Goal: Task Accomplishment & Management: Manage account settings

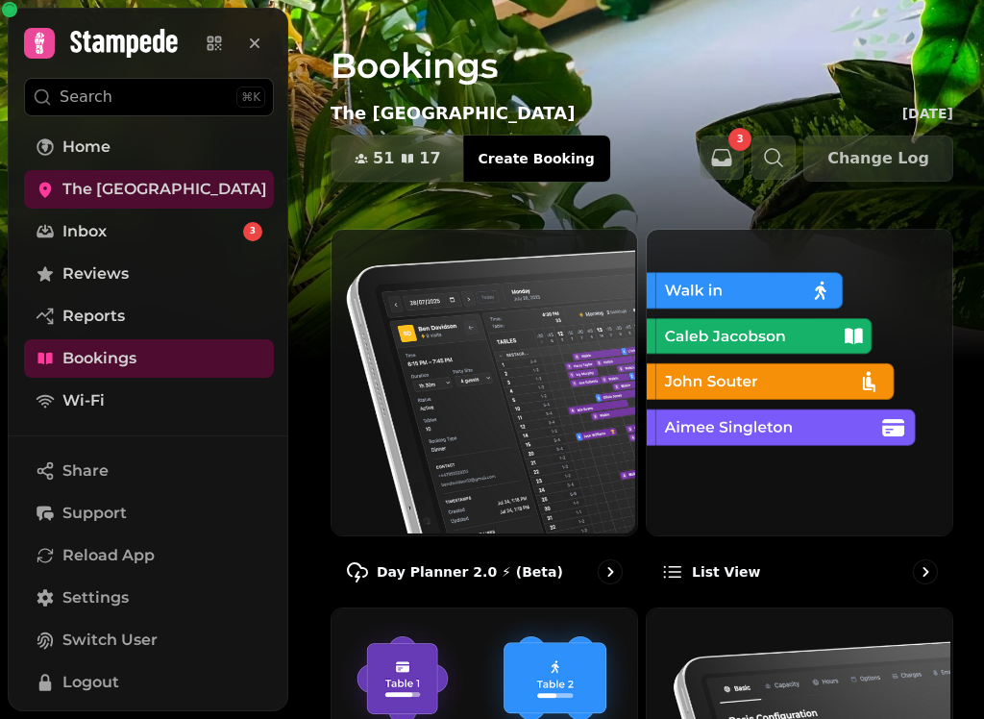
click at [479, 414] on img at bounding box center [483, 381] width 306 height 306
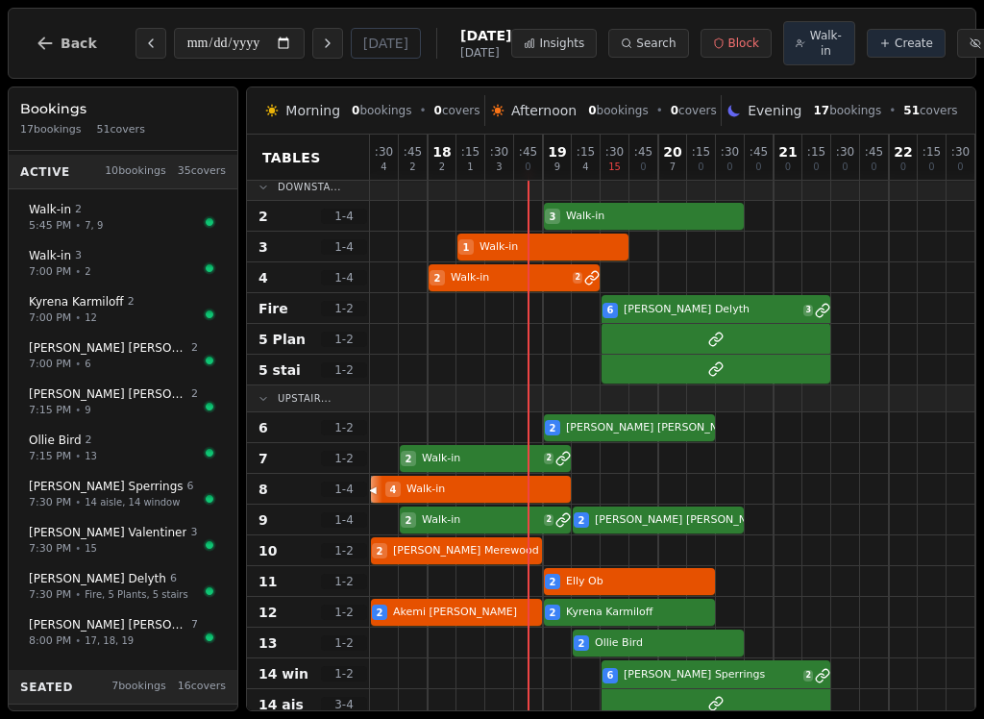
scroll to position [6, 0]
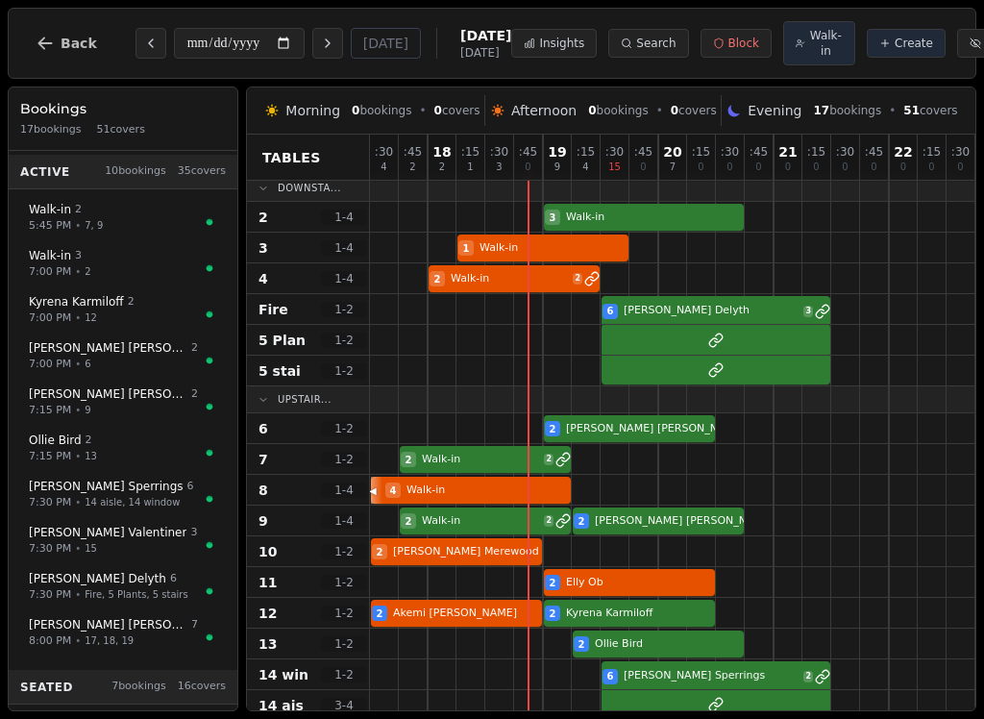
select select "****"
select select "*"
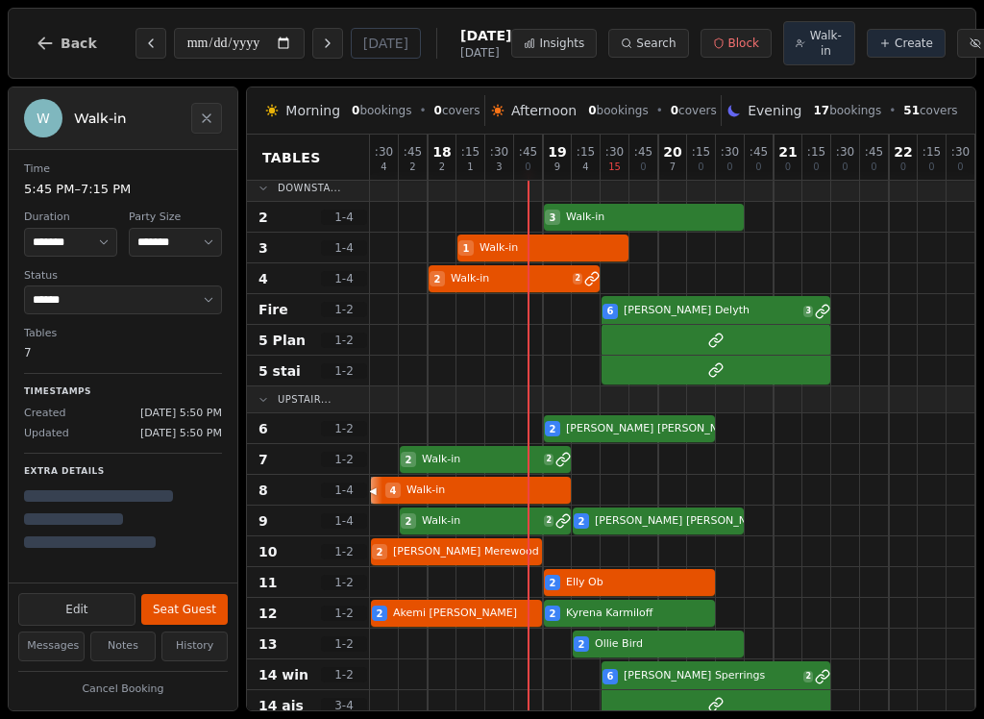
click at [92, 611] on button "Edit" at bounding box center [76, 609] width 117 height 33
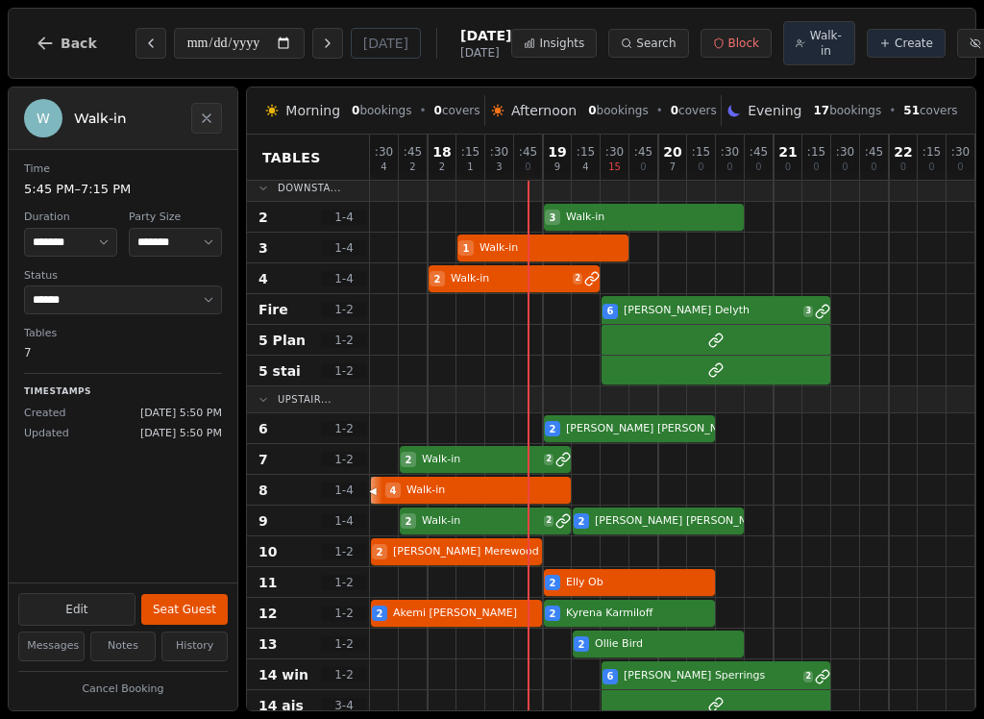
click at [163, 680] on button "Cancel Booking" at bounding box center [122, 689] width 209 height 24
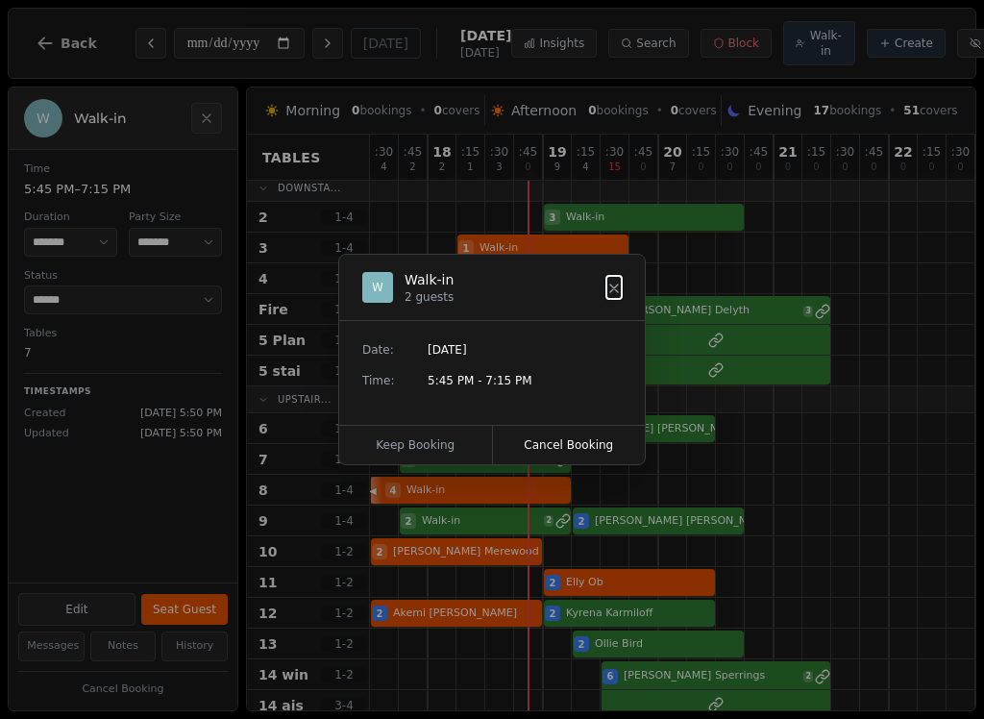
click at [606, 426] on button "Cancel Booking" at bounding box center [569, 445] width 153 height 38
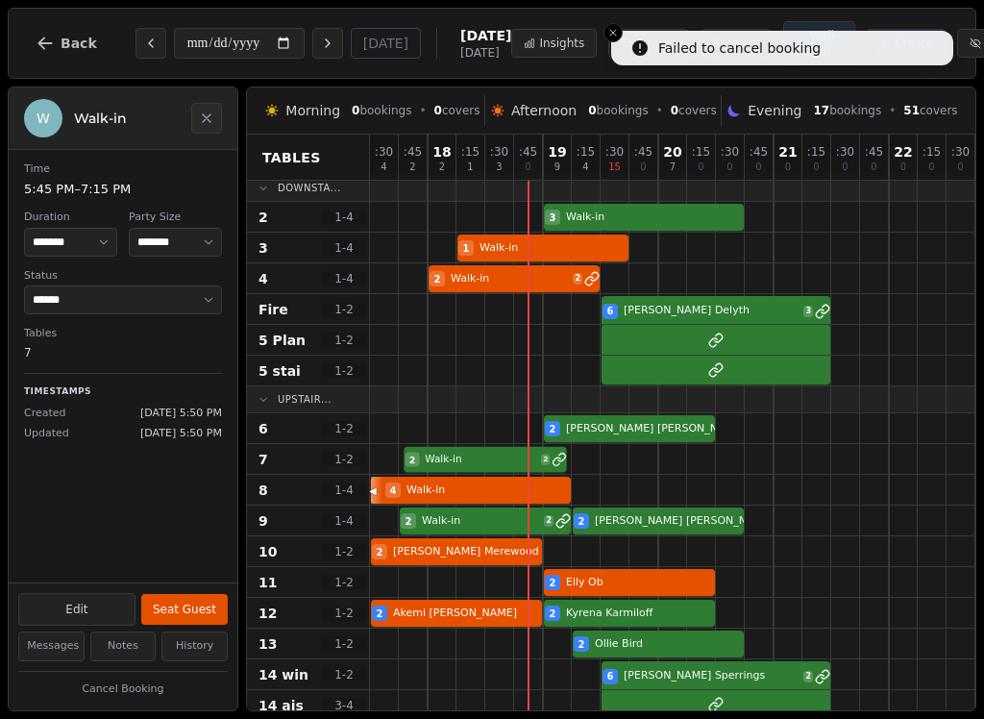
click at [479, 443] on div at bounding box center [470, 428] width 29 height 30
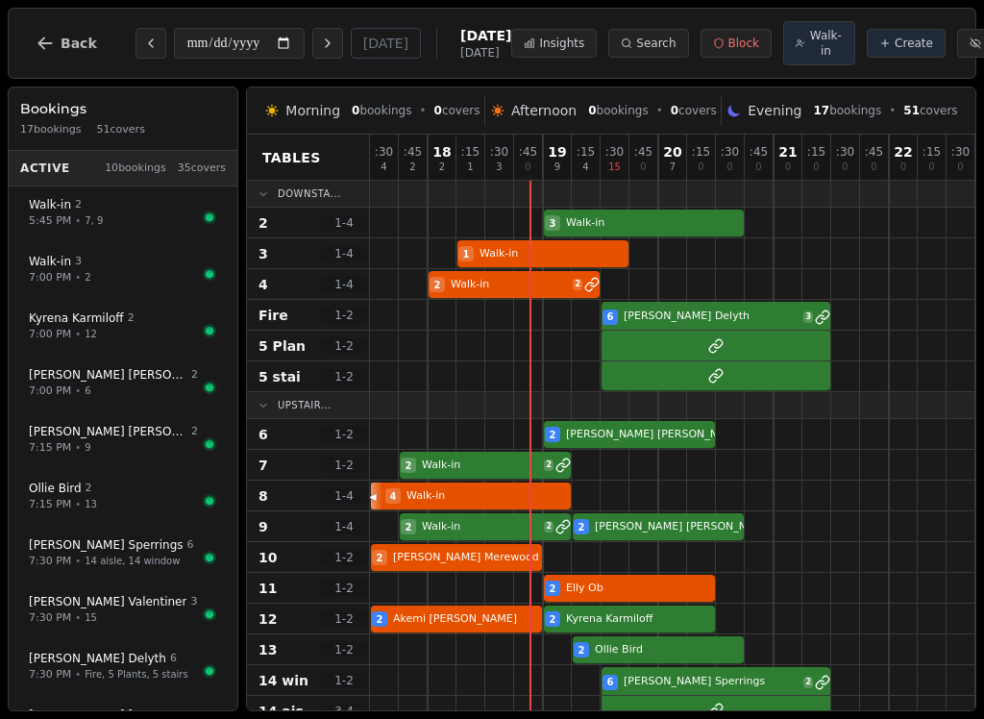
select select "****"
select select "*"
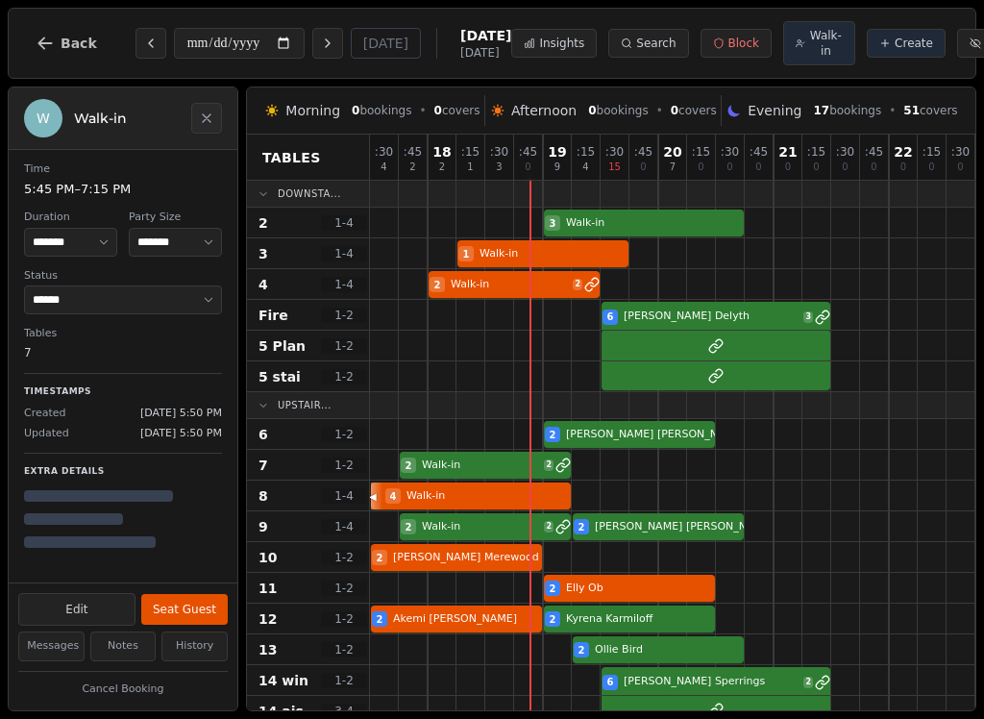
click at [126, 697] on button "Cancel Booking" at bounding box center [122, 689] width 209 height 24
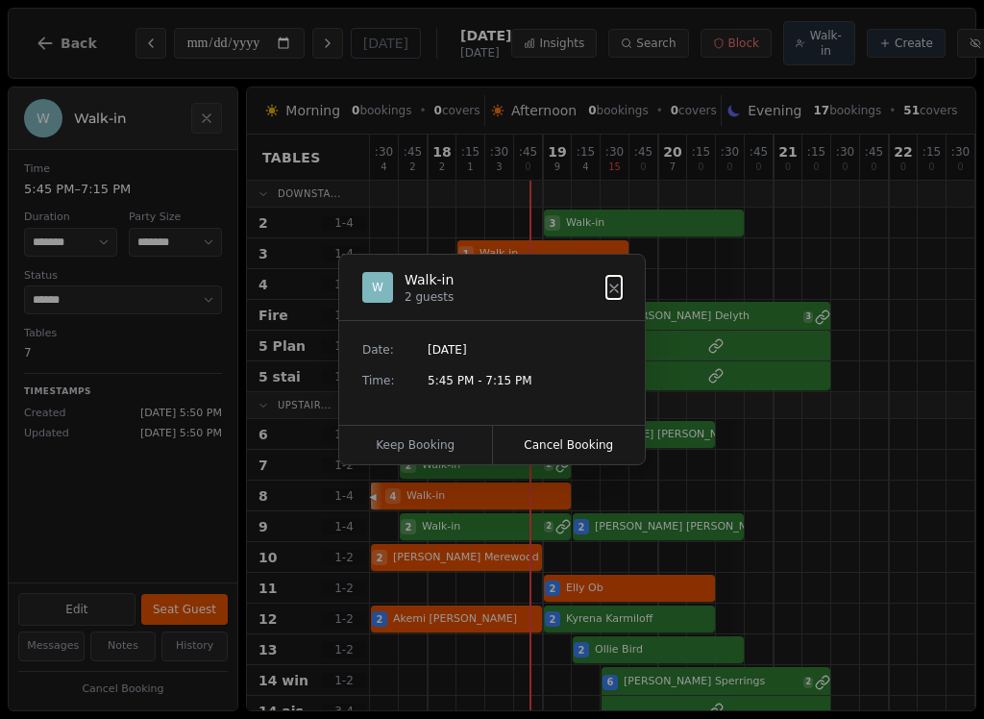
click at [591, 457] on button "Cancel Booking" at bounding box center [569, 445] width 153 height 38
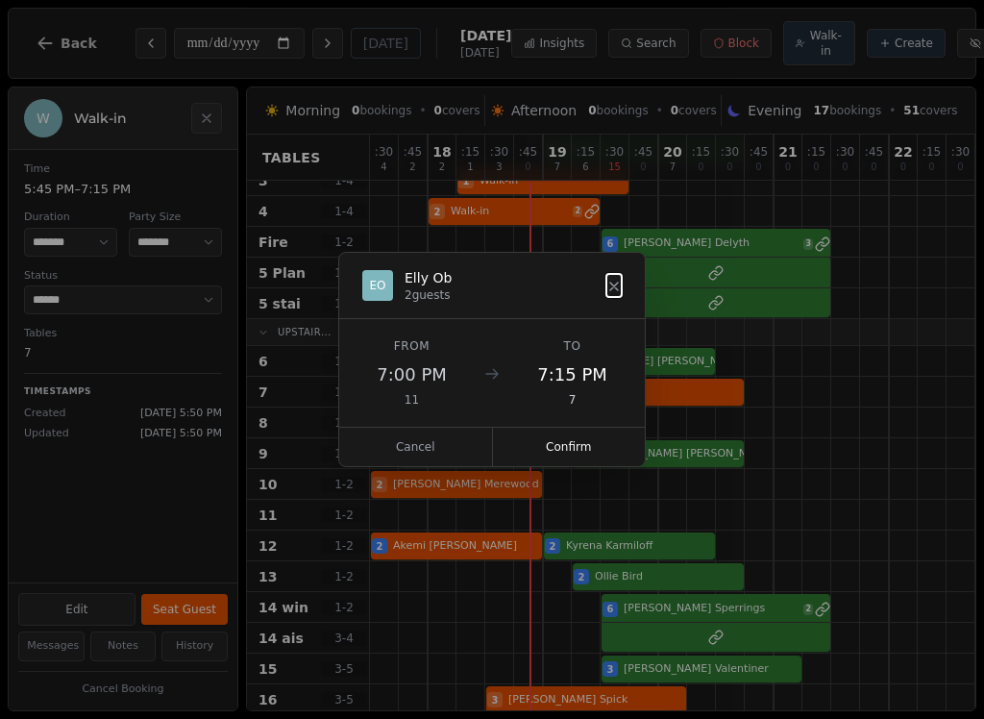
click at [584, 460] on button "Confirm" at bounding box center [569, 447] width 153 height 38
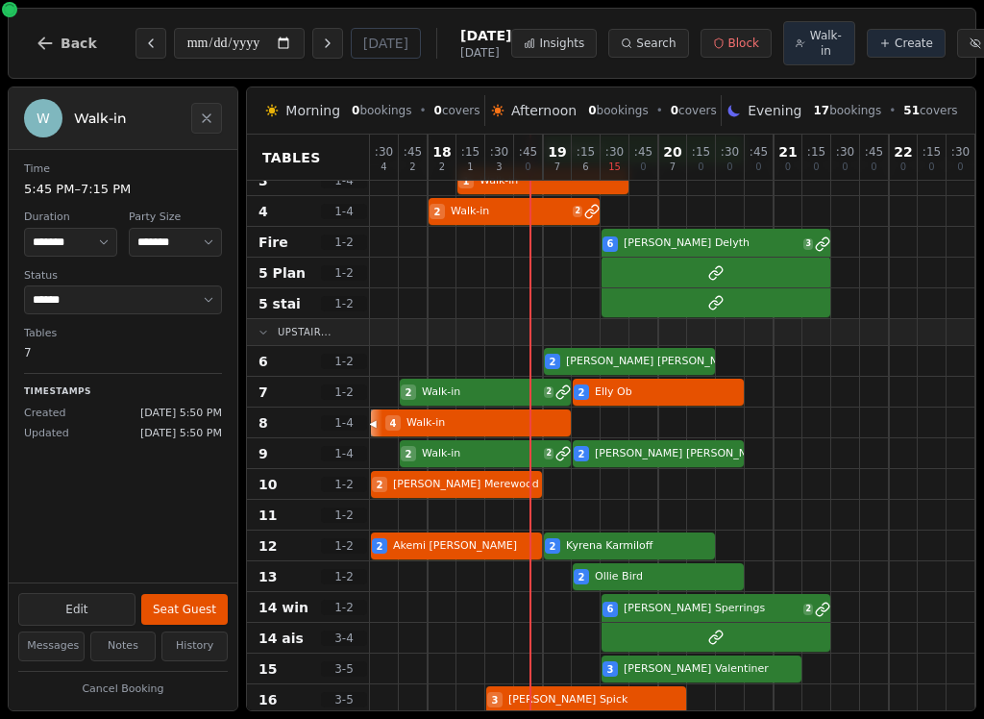
click at [463, 397] on div "2 Walk-in 2 2 Elly Ob" at bounding box center [701, 392] width 663 height 31
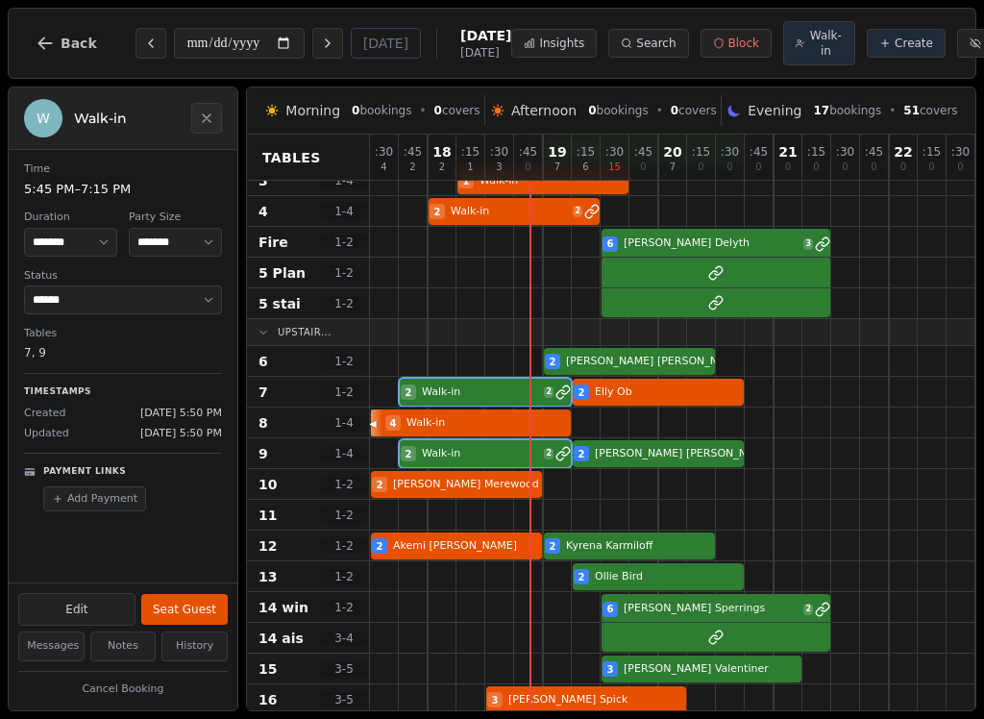
click at [194, 606] on button "Seat Guest" at bounding box center [184, 609] width 86 height 31
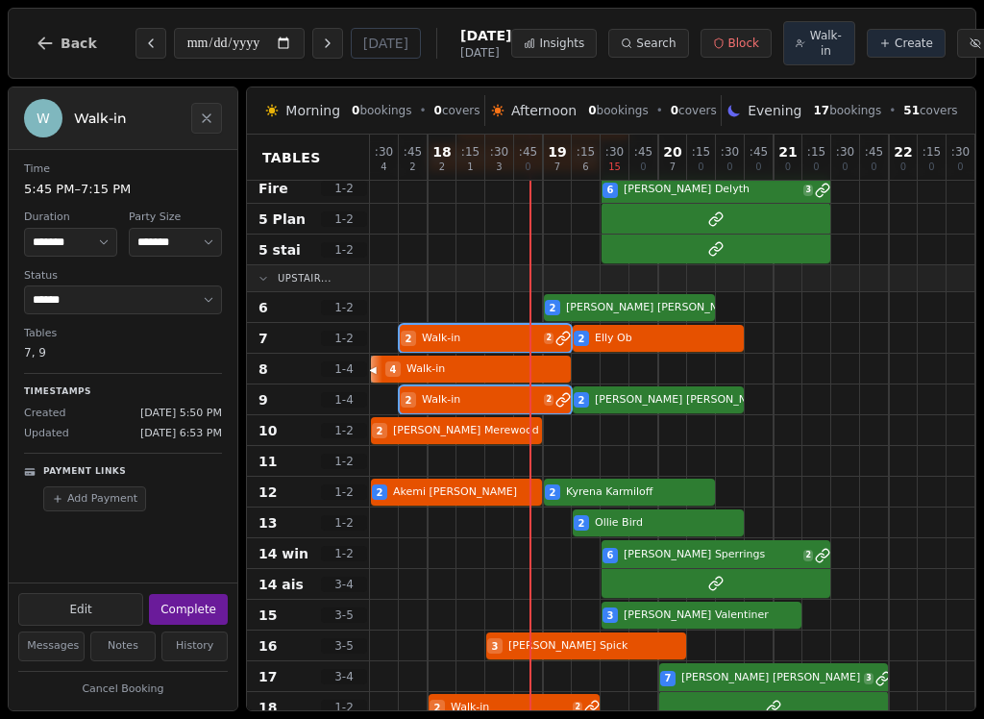
click at [415, 465] on div at bounding box center [413, 461] width 29 height 30
click at [809, 50] on span "Walk-in" at bounding box center [826, 43] width 34 height 31
select select "****"
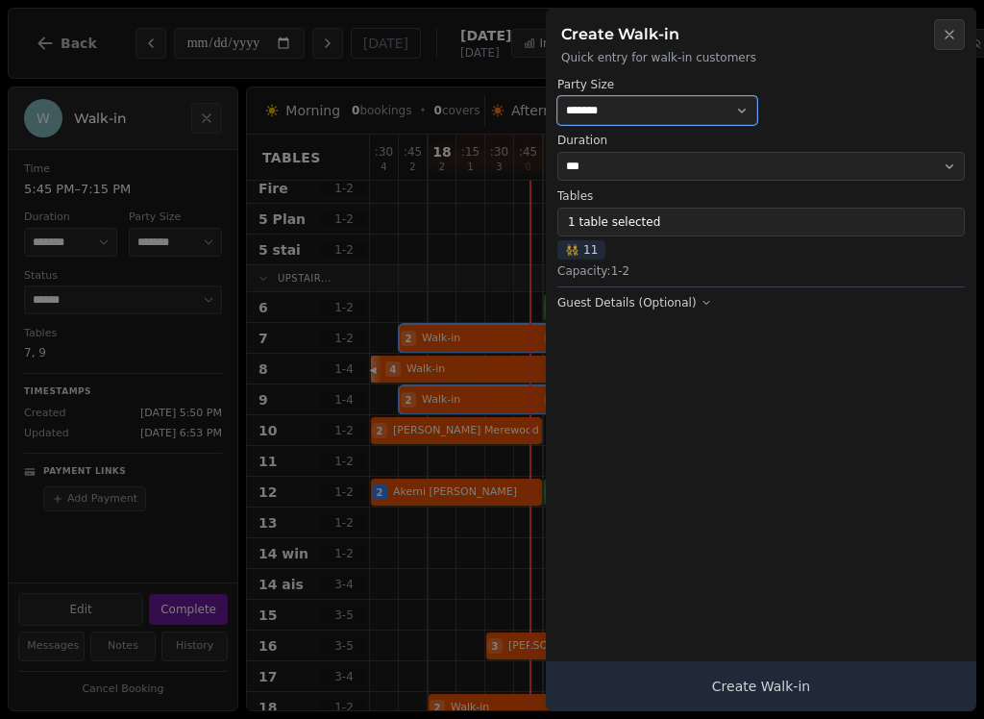
click at [695, 104] on select "* ***** * ****** * ****** * ****** * ****** * ****** * ****** * ****** * ******…" at bounding box center [657, 110] width 200 height 29
select select "*"
click at [740, 222] on button "1 table selected" at bounding box center [760, 222] width 407 height 29
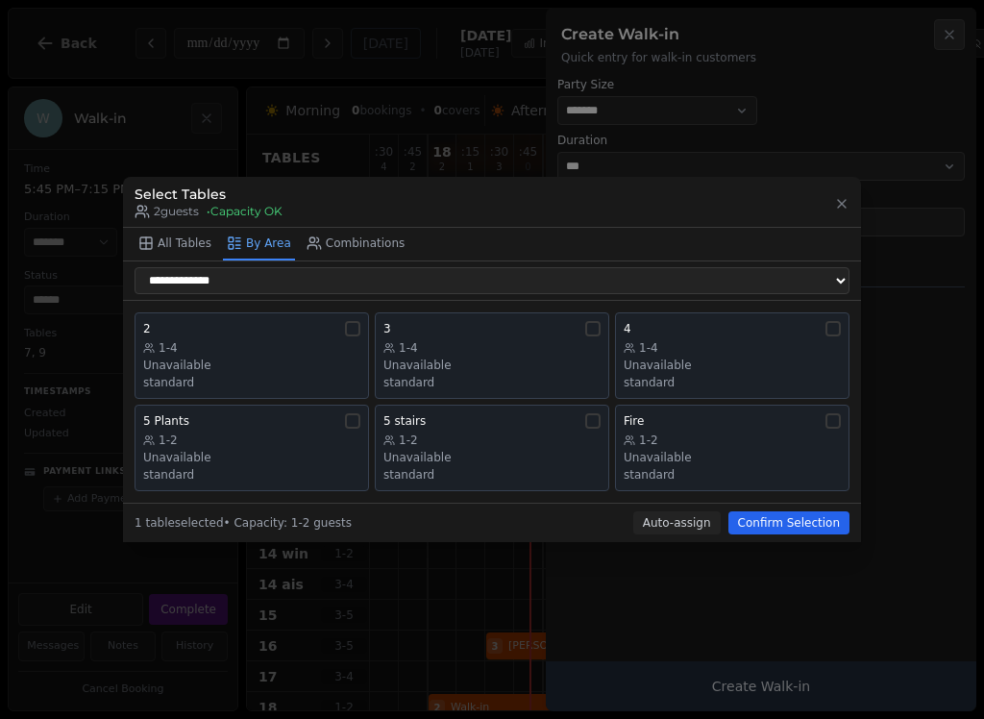
click at [837, 211] on icon "button" at bounding box center [841, 203] width 15 height 15
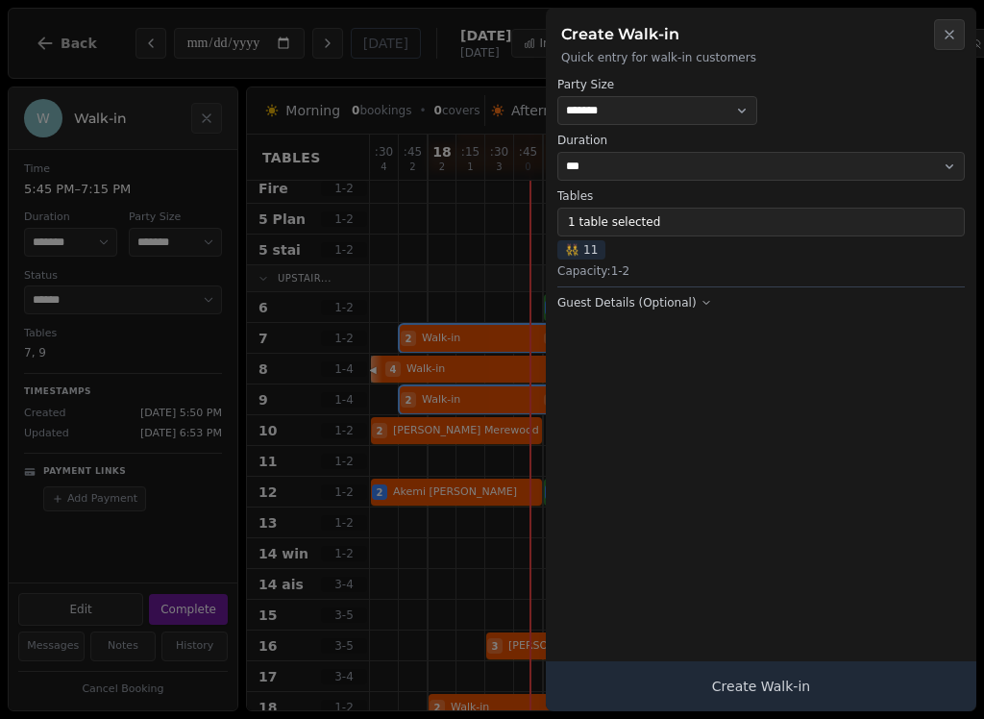
click at [819, 687] on button "Create Walk-in" at bounding box center [761, 686] width 431 height 50
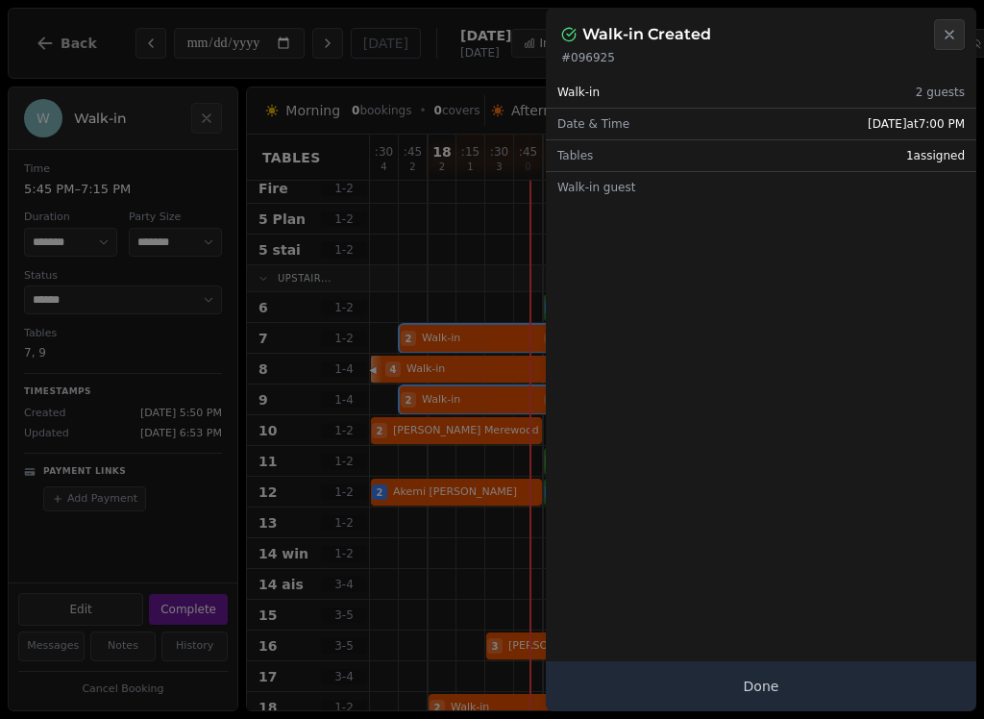
click at [832, 670] on button "Done" at bounding box center [761, 686] width 431 height 50
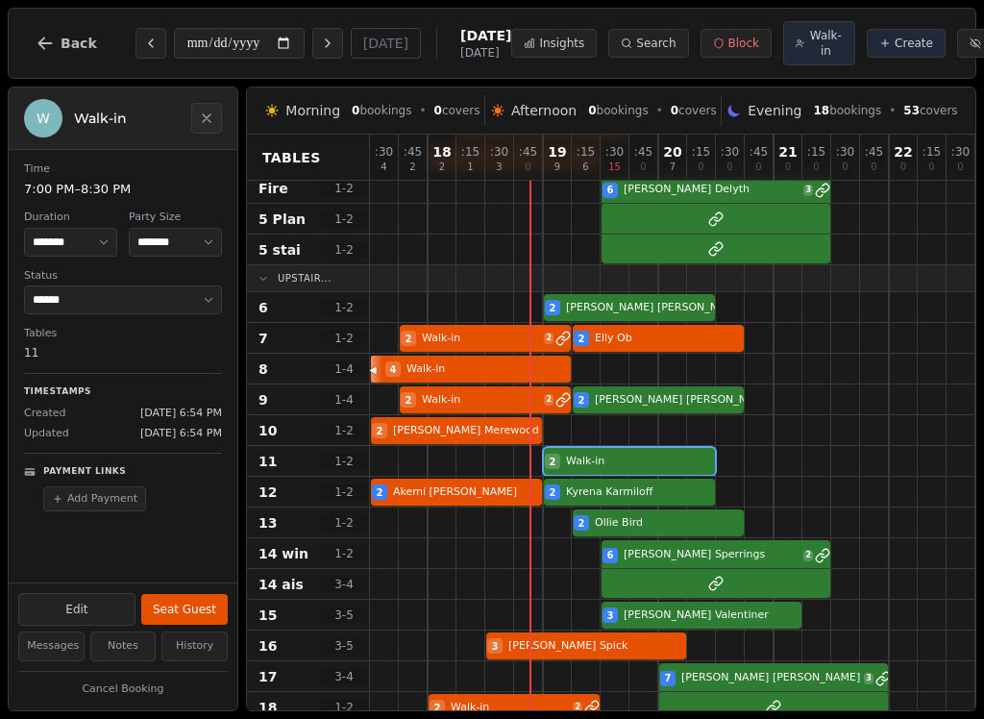
click at [620, 464] on div "2 Walk-in" at bounding box center [701, 461] width 663 height 31
click at [173, 614] on button "Seat Guest" at bounding box center [184, 609] width 86 height 31
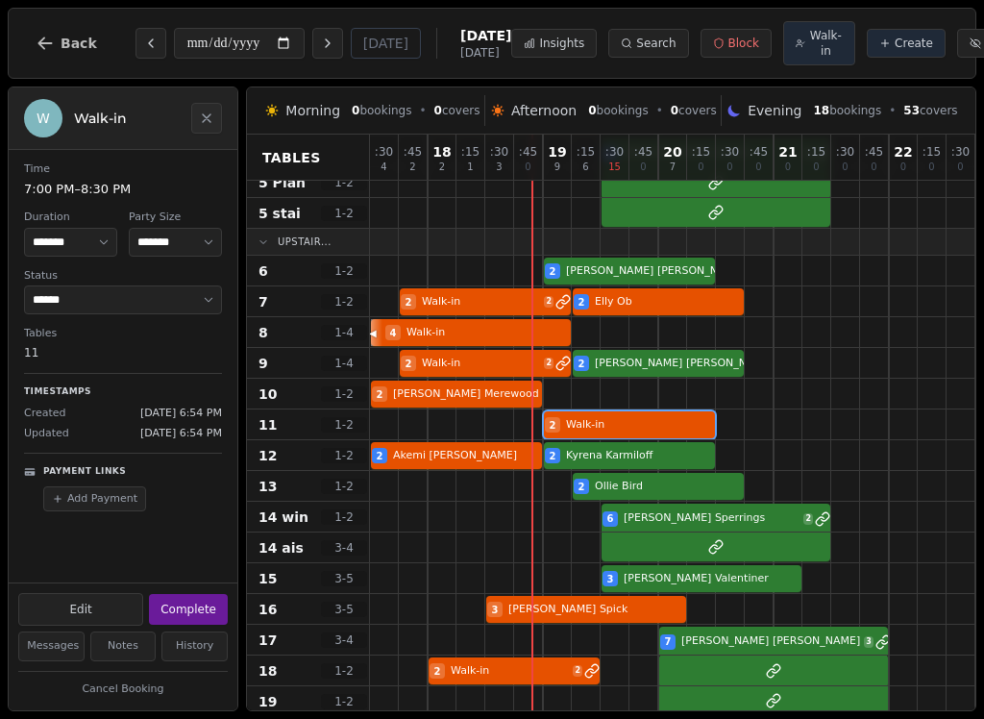
scroll to position [164, 0]
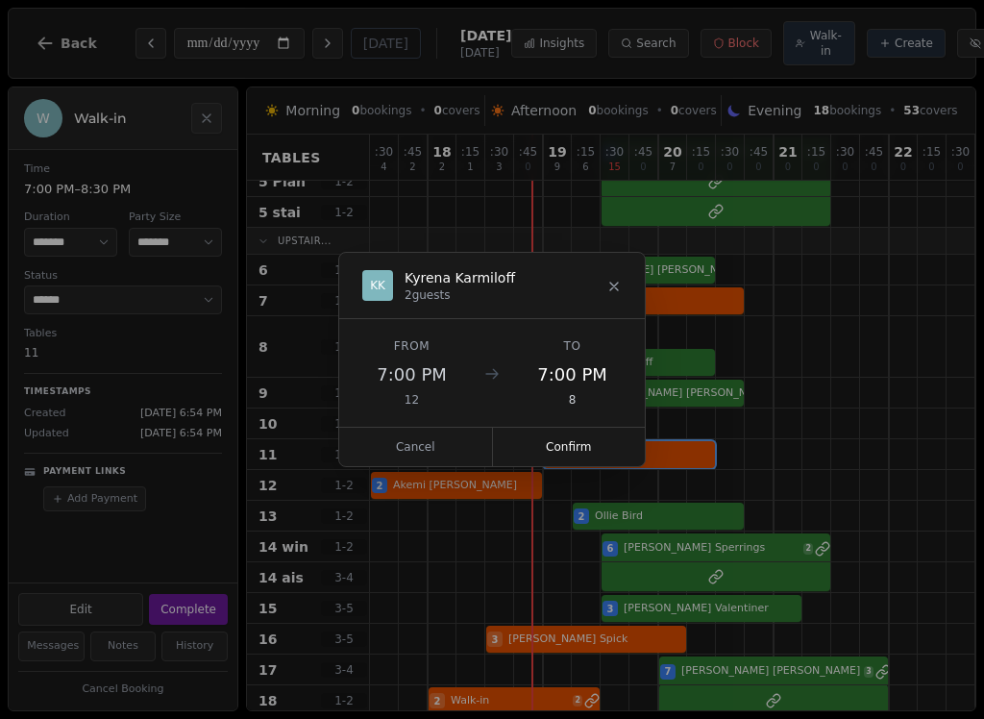
click at [607, 443] on button "Confirm" at bounding box center [569, 447] width 153 height 38
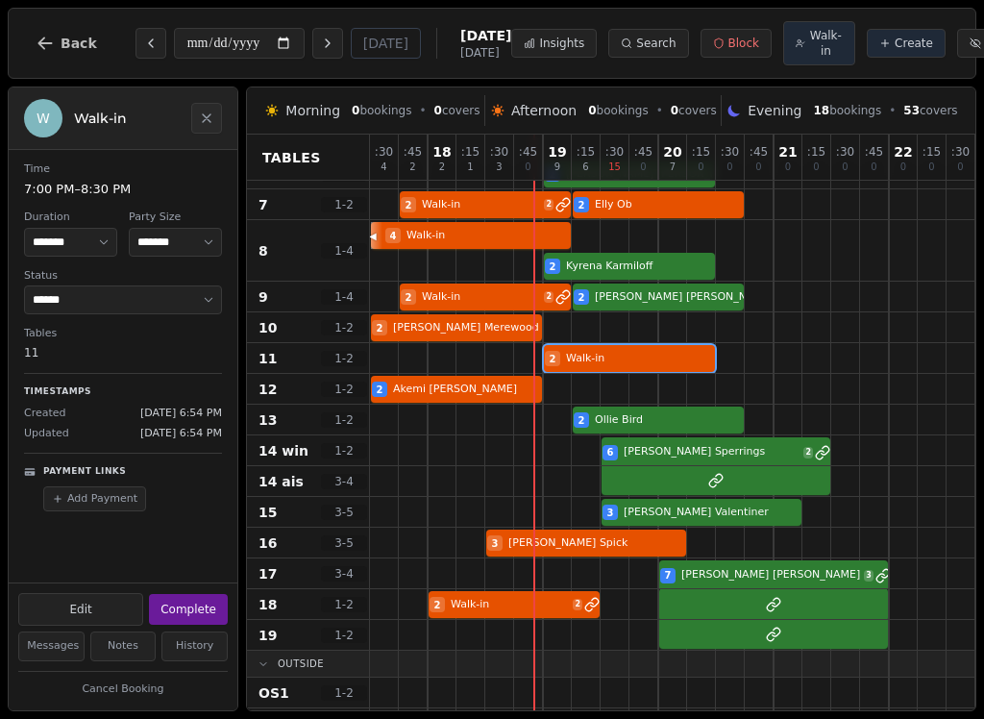
scroll to position [262, 0]
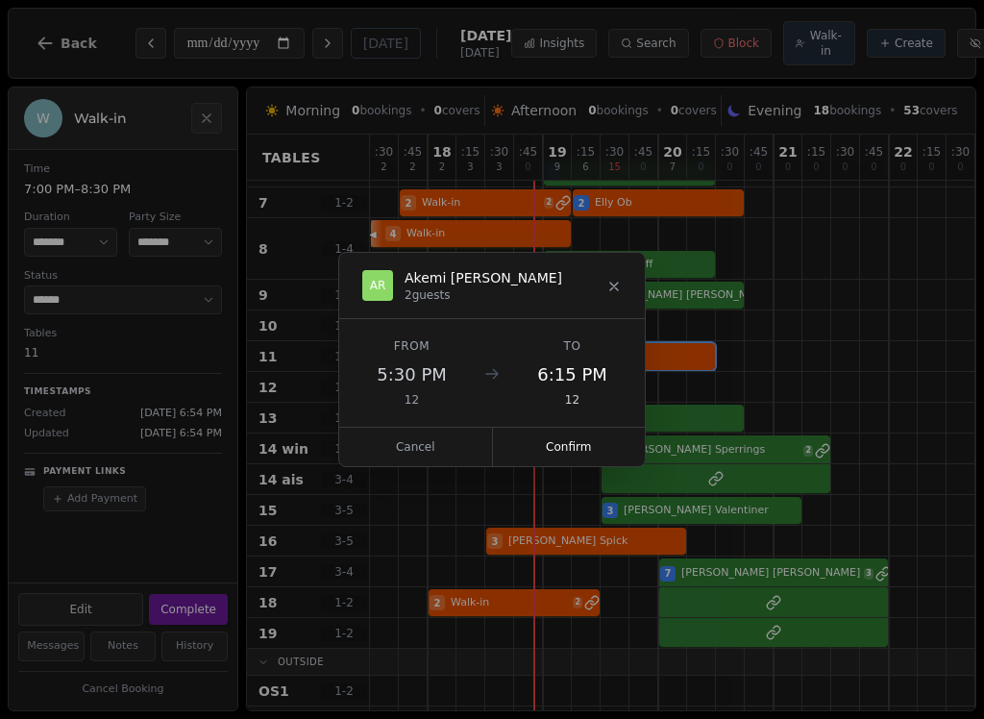
click at [582, 440] on button "Confirm" at bounding box center [569, 447] width 153 height 38
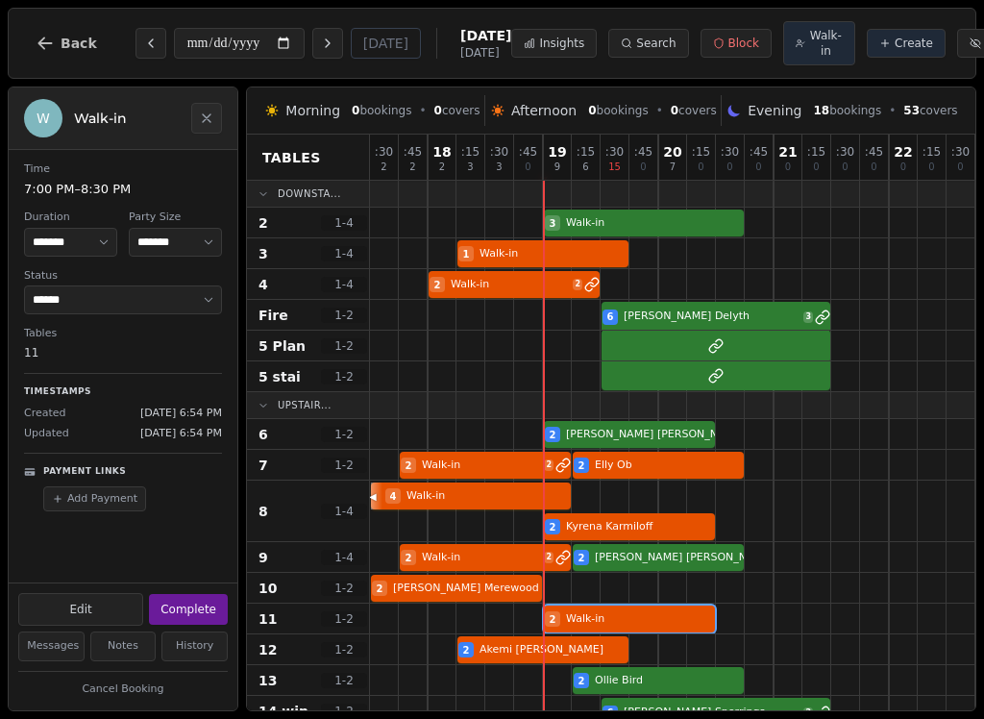
scroll to position [0, 0]
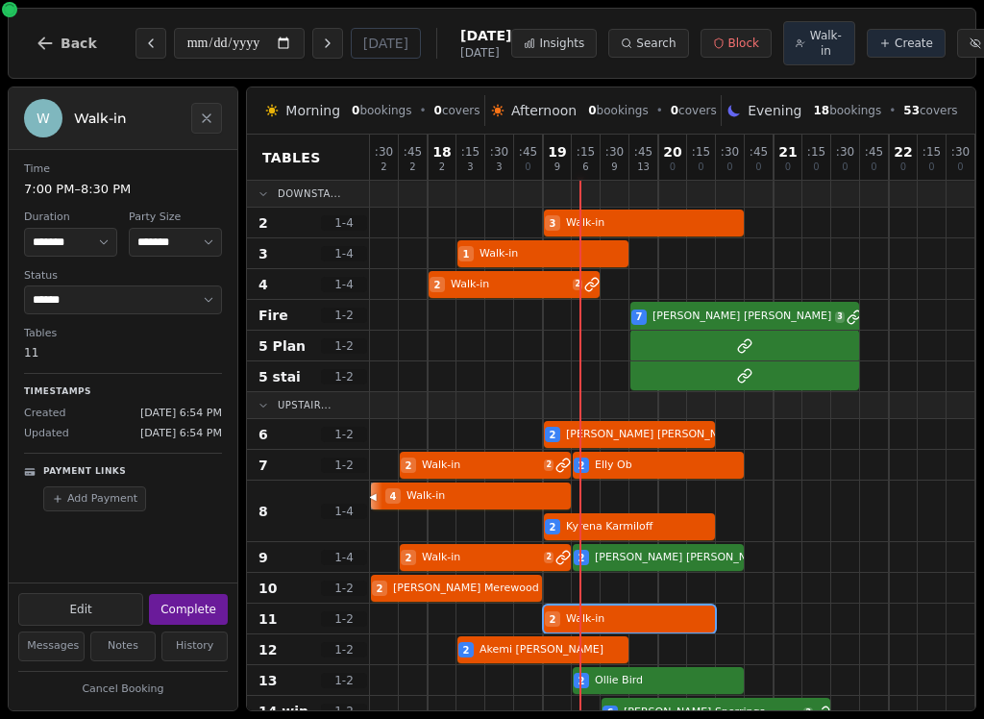
click at [658, 547] on div at bounding box center [672, 557] width 29 height 30
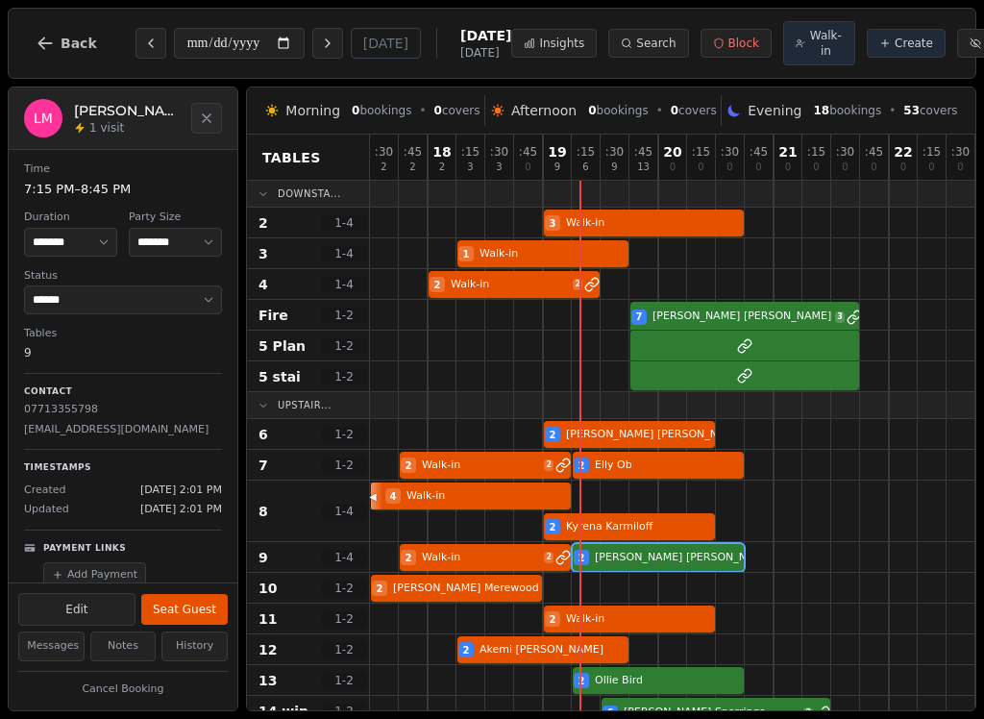
click at [208, 609] on button "Seat Guest" at bounding box center [184, 609] width 86 height 31
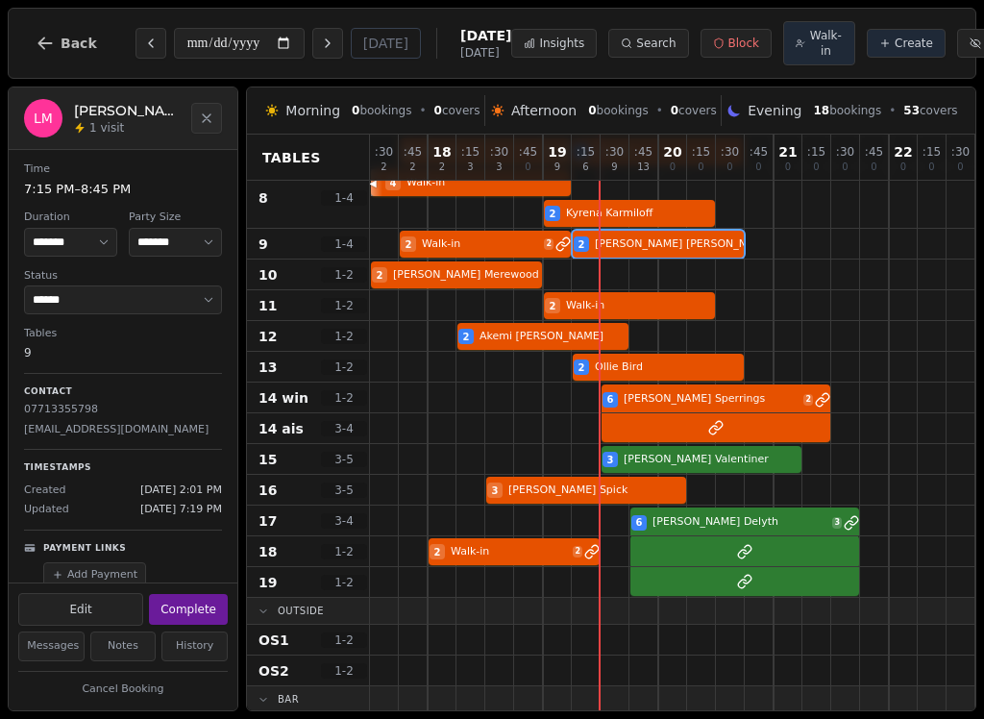
scroll to position [324, 4]
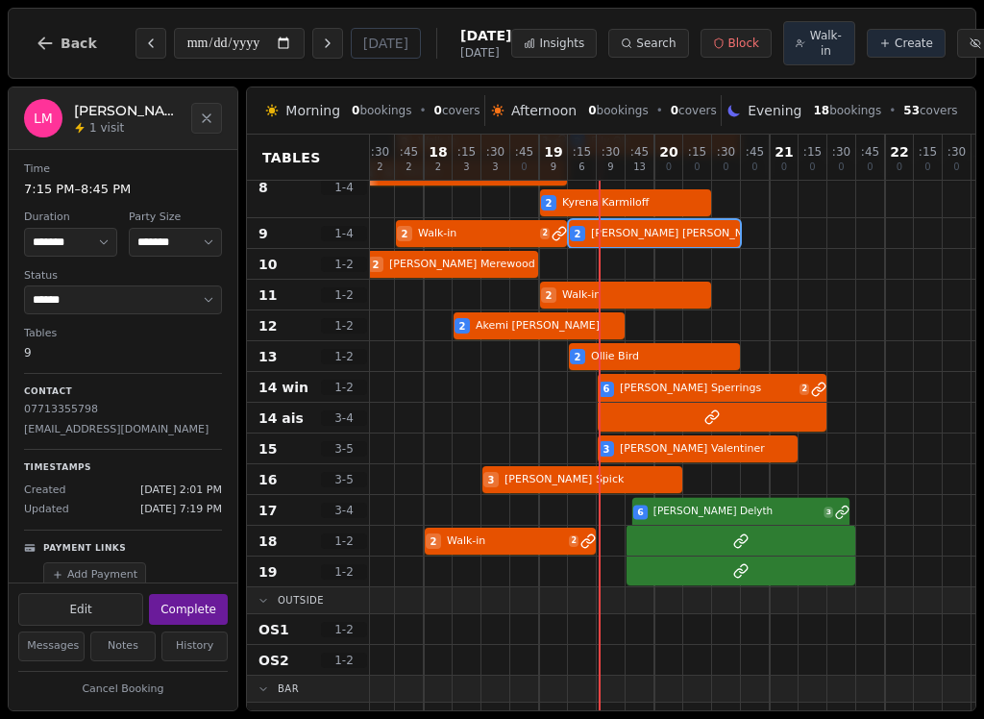
click at [763, 500] on div at bounding box center [755, 510] width 29 height 30
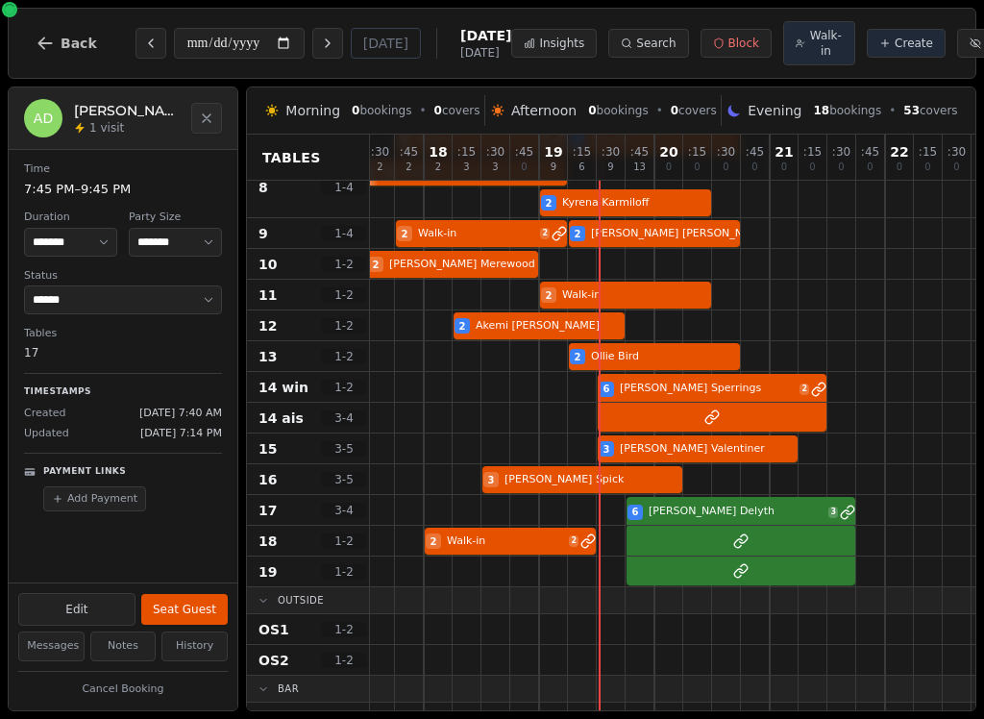
click at [198, 610] on button "Seat Guest" at bounding box center [184, 609] width 86 height 31
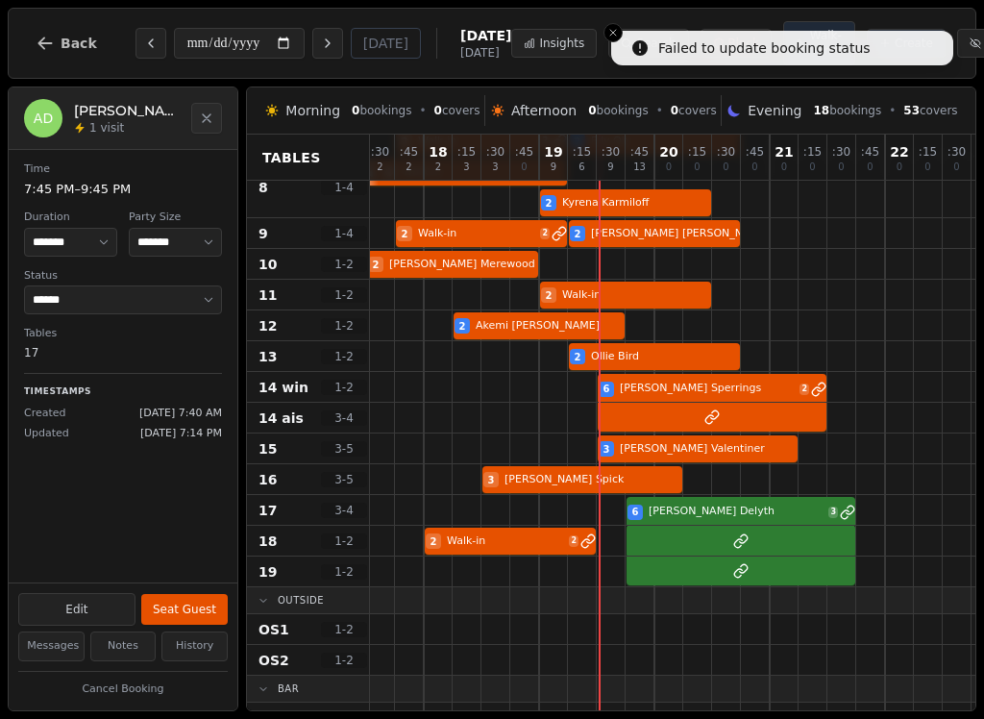
click at [710, 526] on div "6 Alison Delyth 3" at bounding box center [697, 510] width 663 height 31
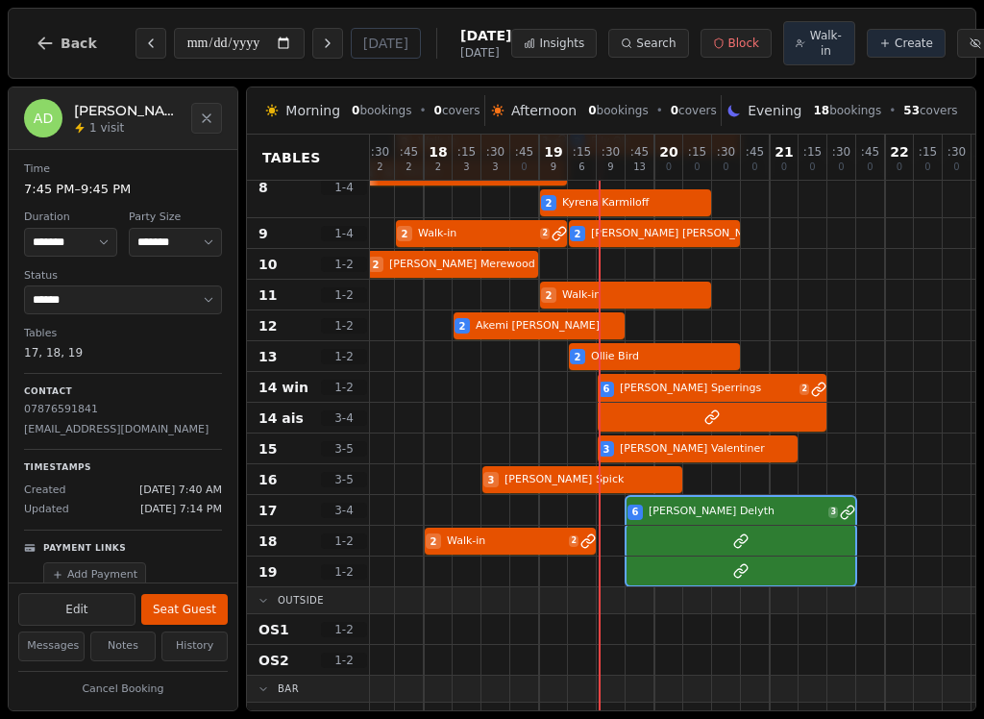
click at [201, 615] on button "Seat Guest" at bounding box center [184, 609] width 86 height 31
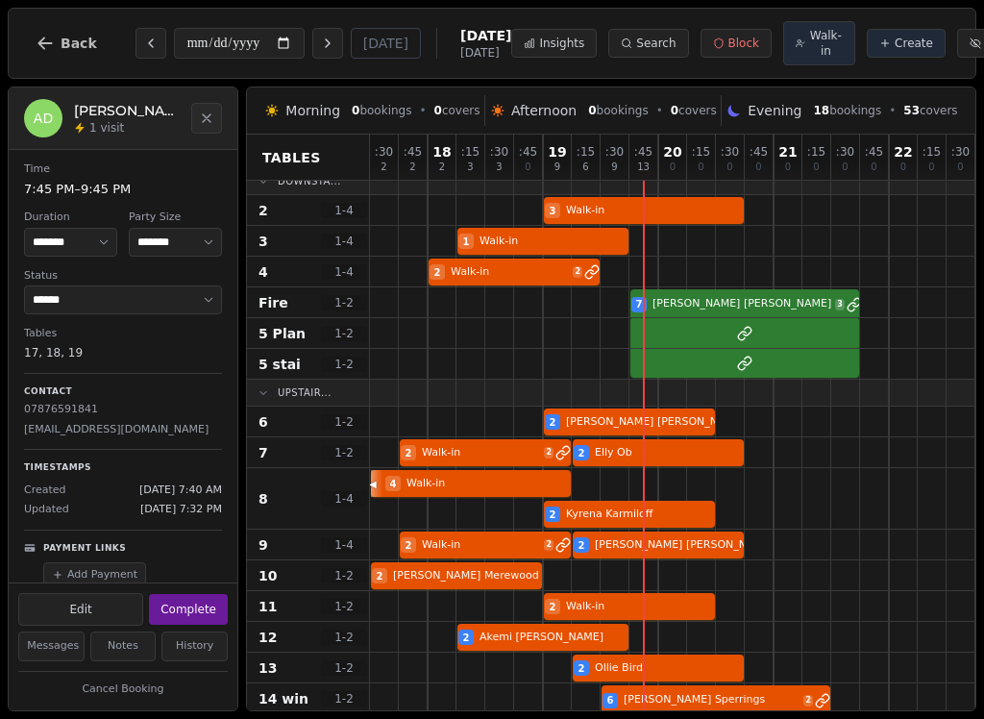
scroll to position [11, 0]
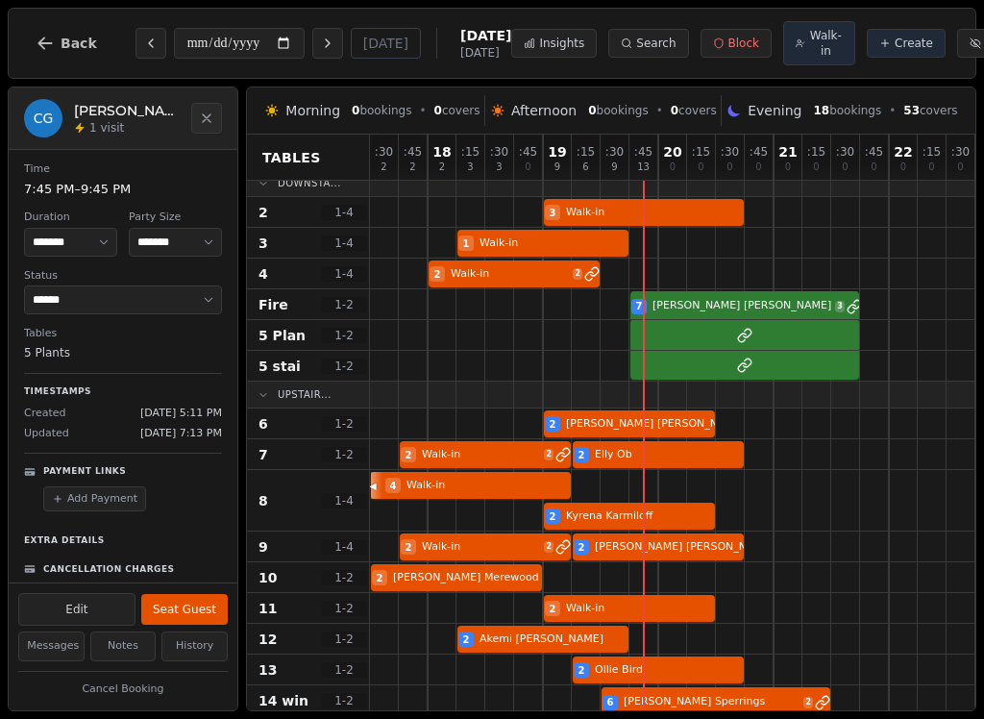
click at [790, 326] on div at bounding box center [701, 335] width 663 height 31
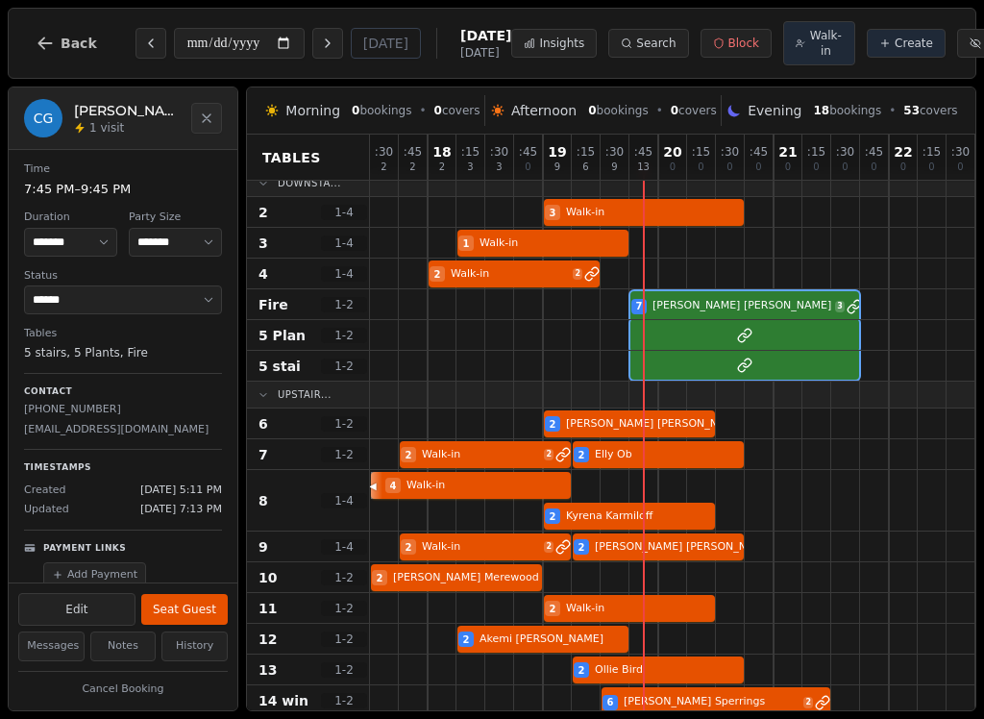
click at [710, 346] on div at bounding box center [701, 335] width 663 height 31
click at [182, 618] on button "Seat Guest" at bounding box center [184, 609] width 86 height 31
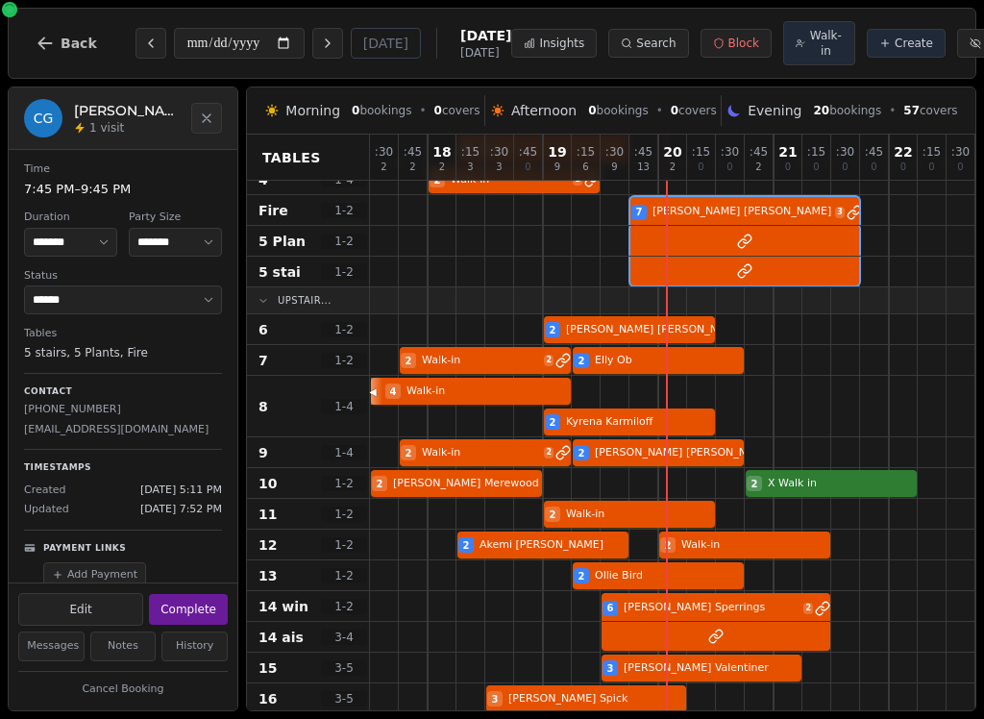
scroll to position [106, 0]
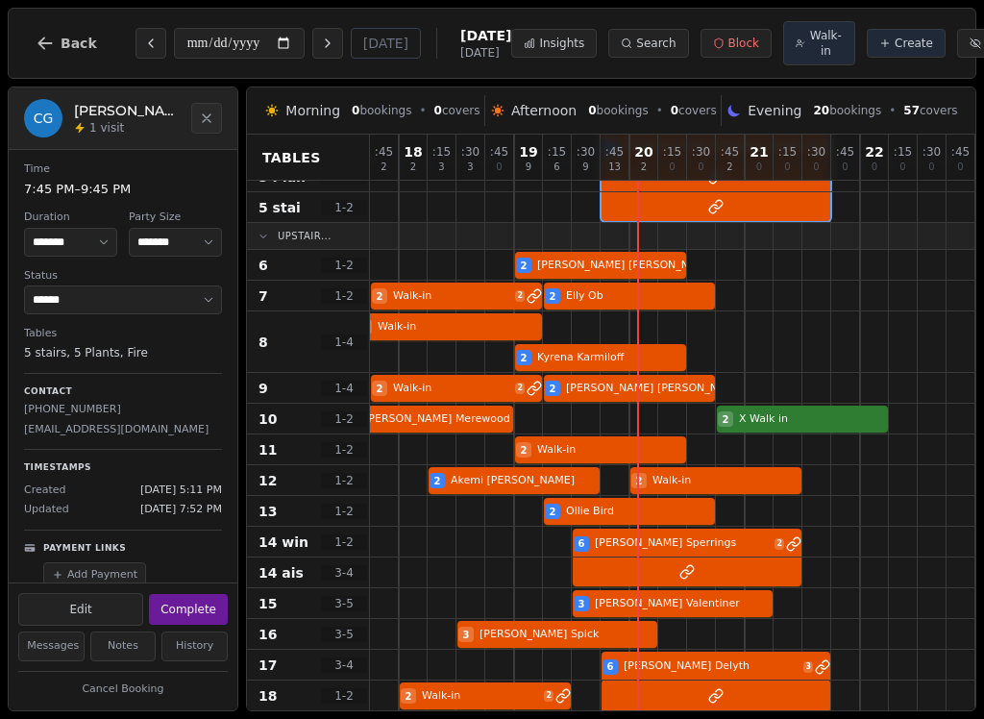
click at [895, 47] on span "Create" at bounding box center [914, 43] width 38 height 15
select select "****"
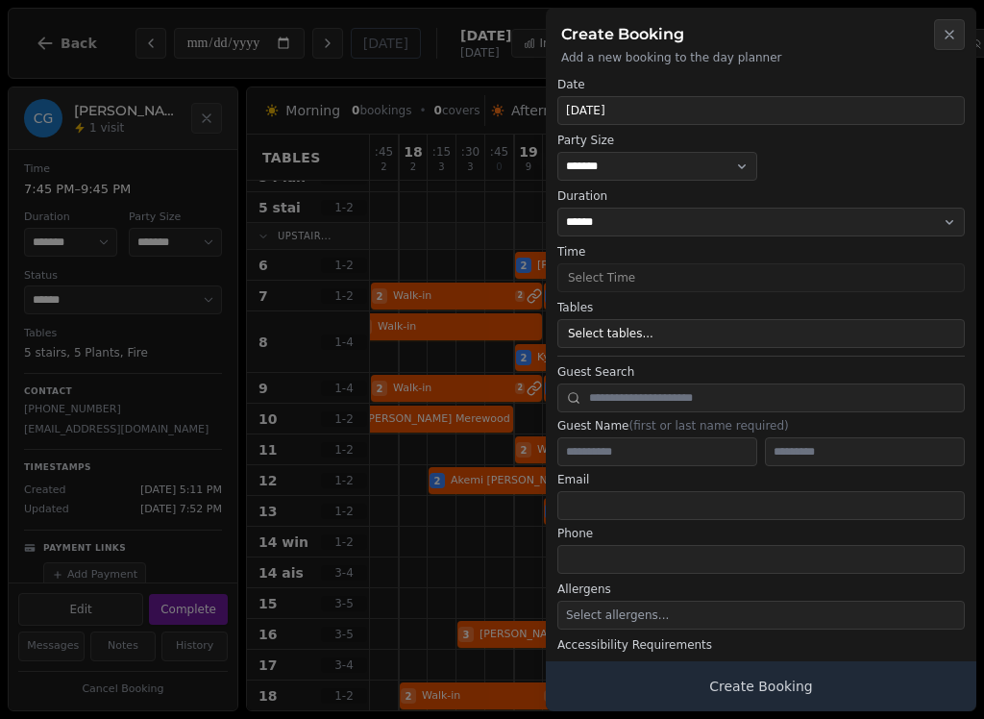
scroll to position [169, 31]
click at [705, 162] on select "* ***** * ****** * ****** * ****** * ****** * ****** * ****** * ****** * ******…" at bounding box center [657, 166] width 200 height 29
select select "*"
click at [827, 273] on button "Select Time" at bounding box center [760, 277] width 407 height 29
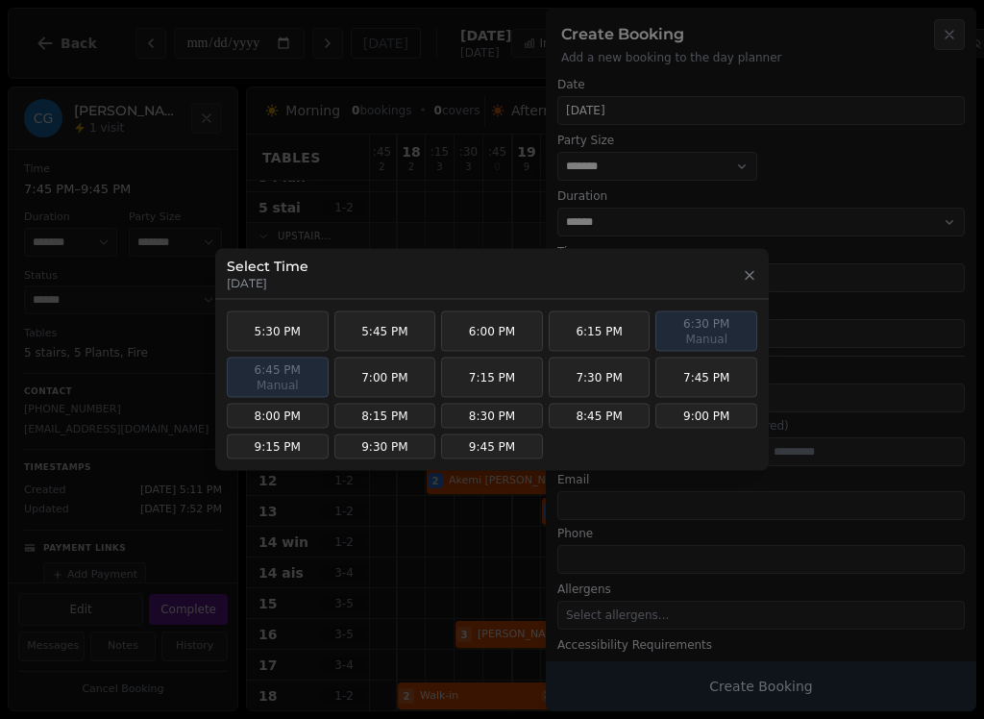
click at [401, 394] on button "7:00 PM" at bounding box center [385, 377] width 102 height 40
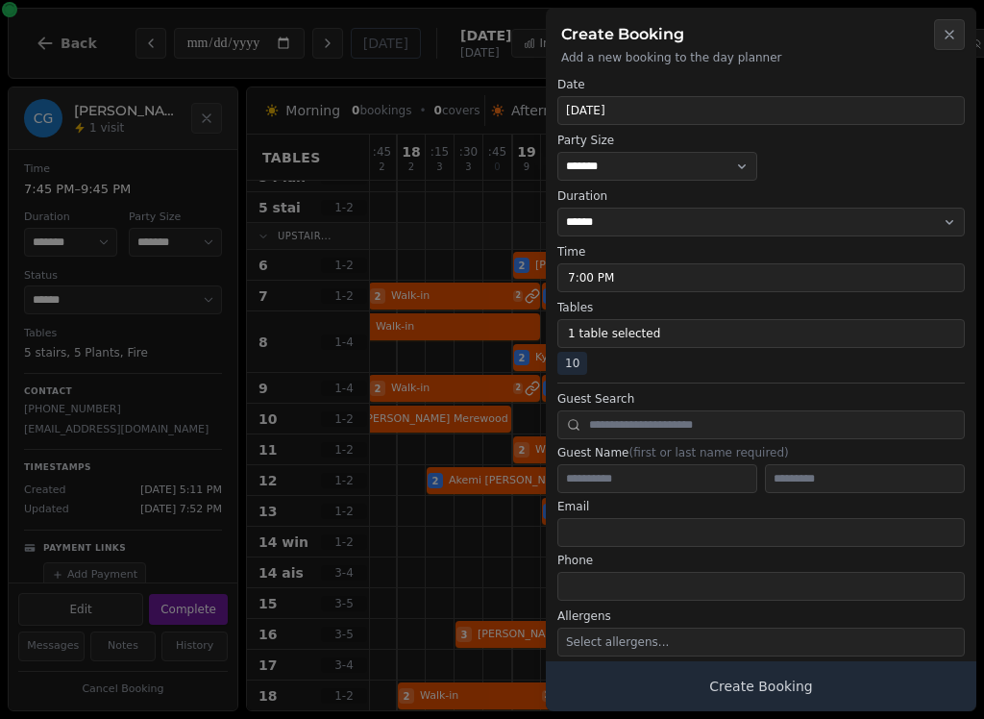
click at [948, 28] on icon "button" at bounding box center [949, 34] width 15 height 15
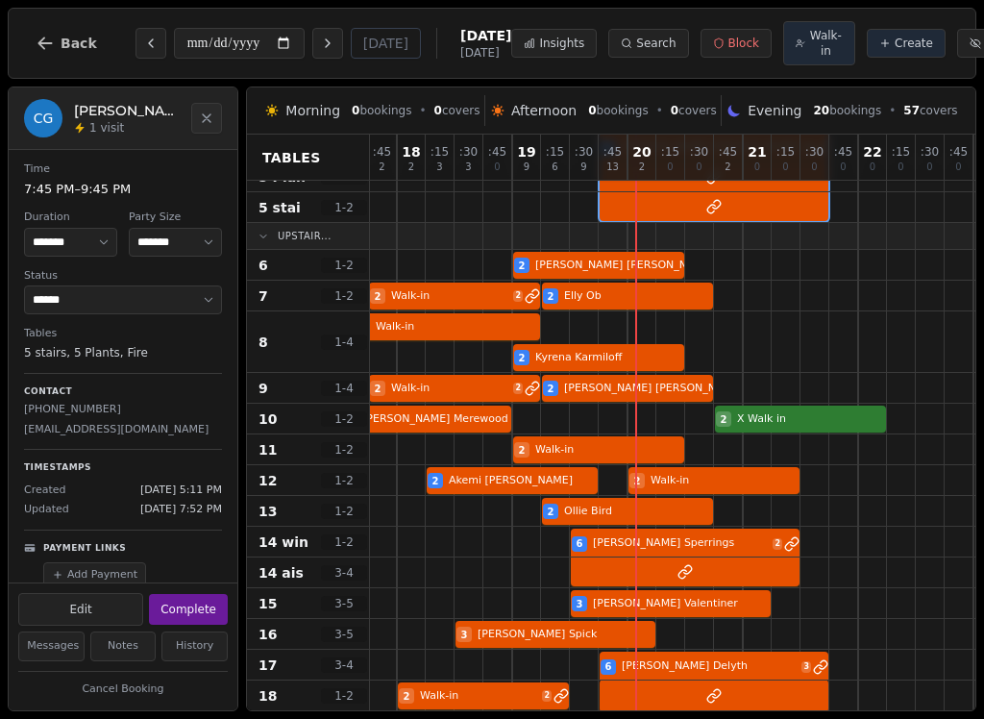
click at [867, 53] on button "Create" at bounding box center [906, 43] width 79 height 29
select select "****"
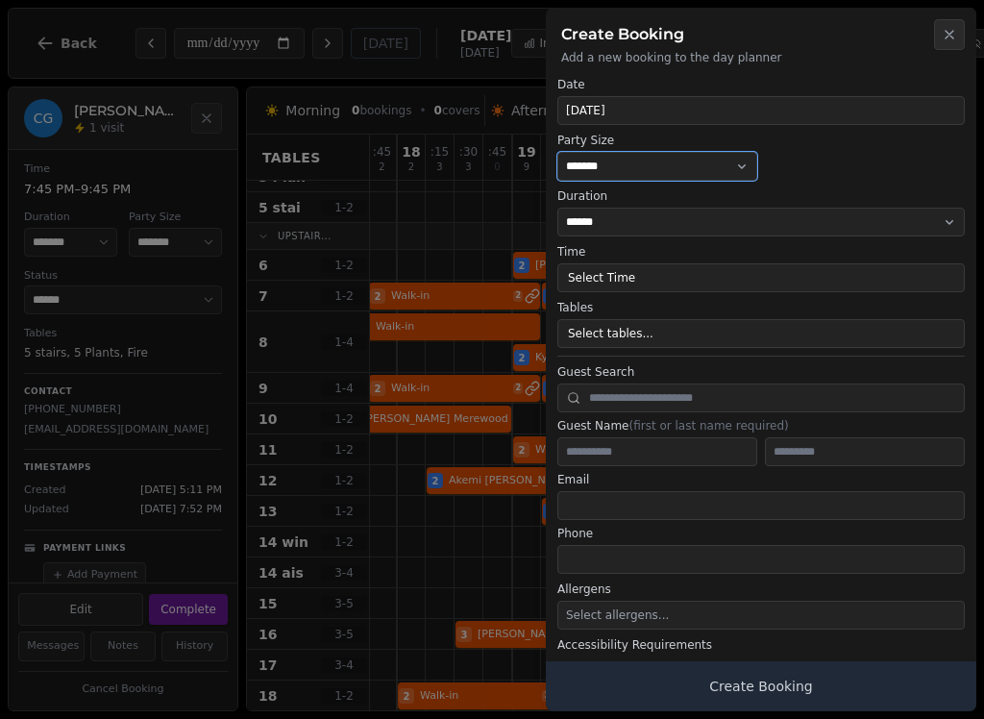
click at [690, 160] on select "* ***** * ****** * ****** * ****** * ****** * ****** * ****** * ****** * ******…" at bounding box center [657, 166] width 200 height 29
select select "*"
click at [848, 281] on button "Select Time" at bounding box center [760, 277] width 407 height 29
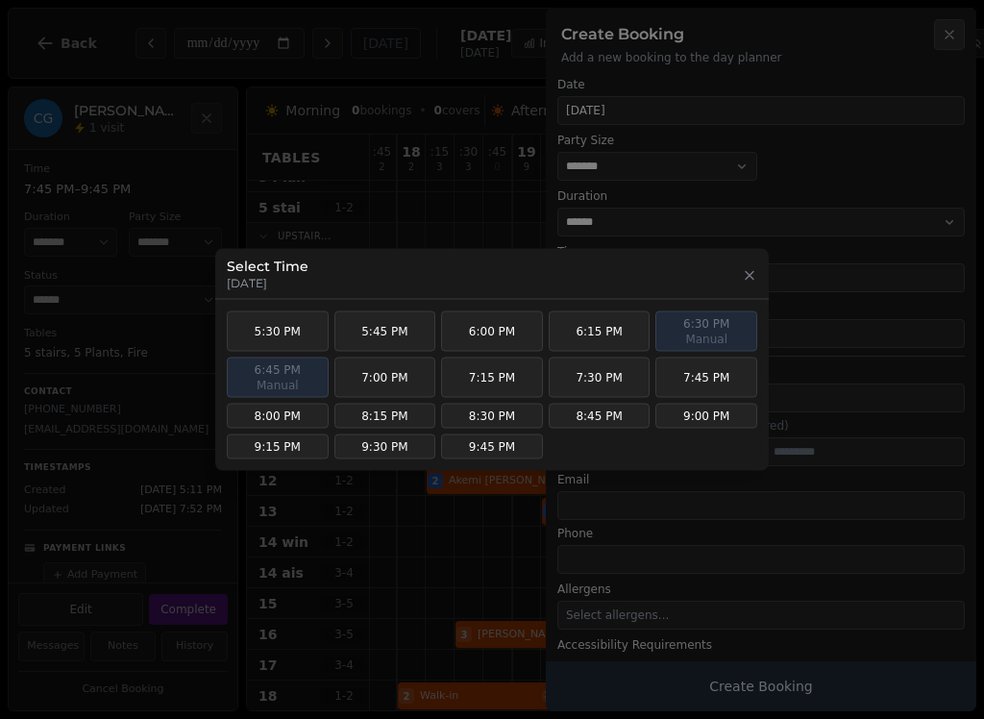
click at [294, 425] on button "8:00 PM" at bounding box center [278, 416] width 102 height 25
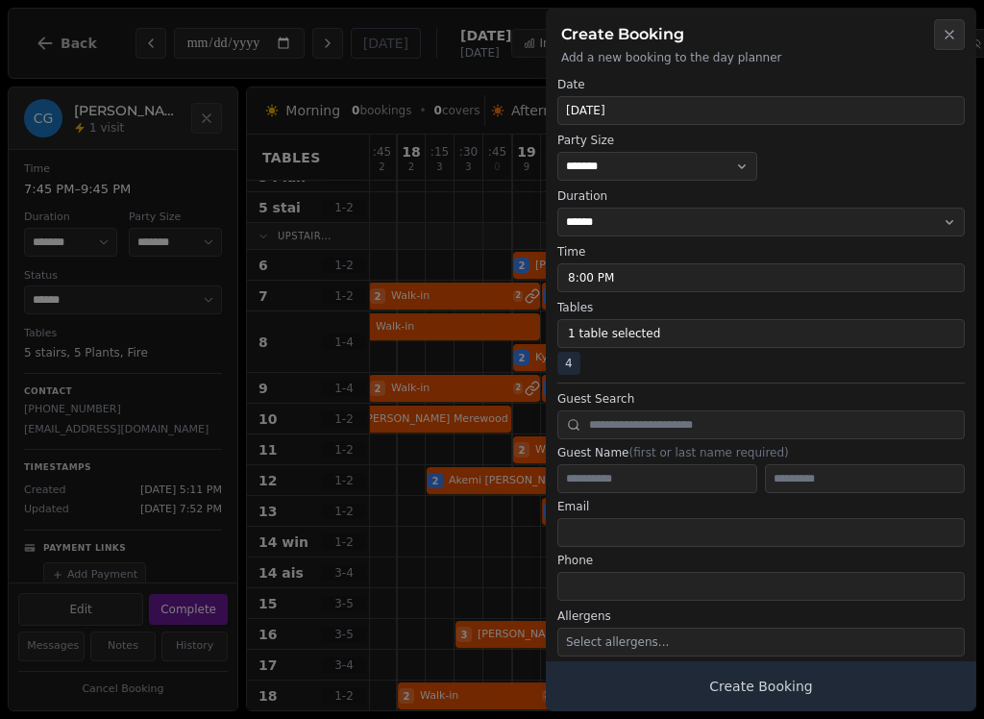
click at [708, 324] on button "1 table selected" at bounding box center [760, 333] width 407 height 29
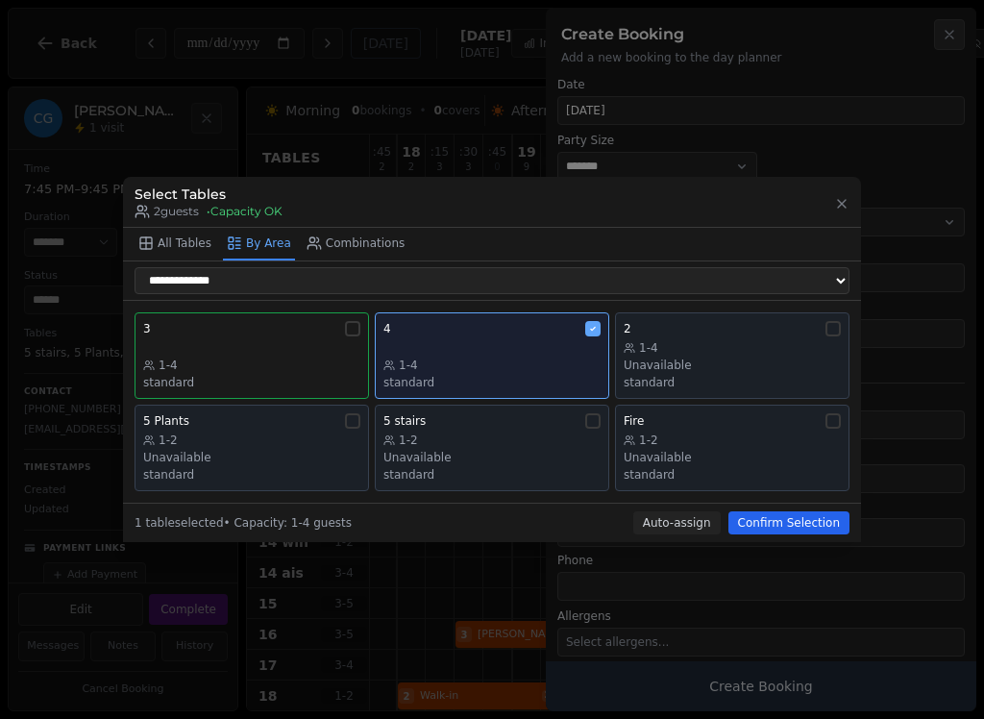
click at [389, 260] on button "Combinations" at bounding box center [356, 244] width 107 height 33
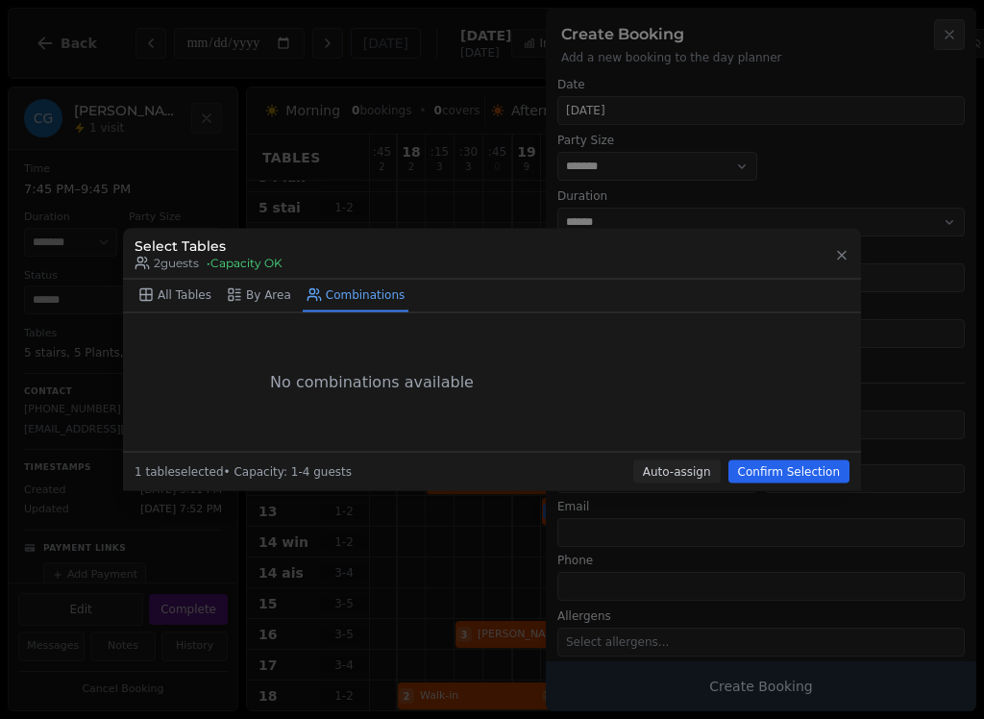
click at [185, 295] on button "All Tables" at bounding box center [175, 296] width 81 height 33
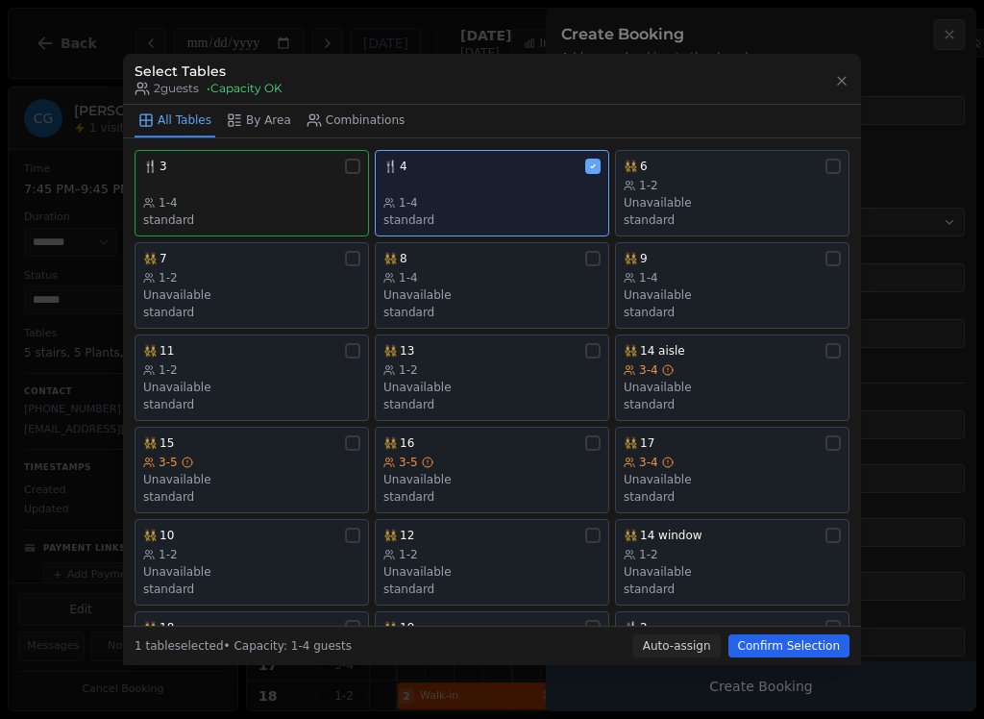
click at [236, 364] on div "1-2" at bounding box center [251, 369] width 217 height 15
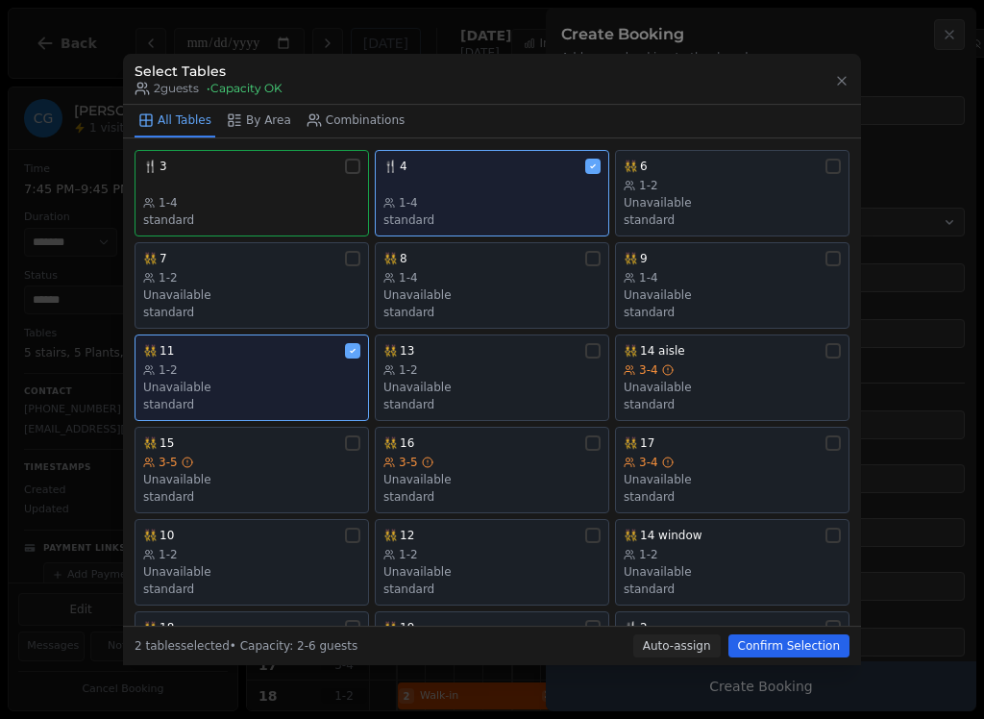
click at [801, 651] on button "Confirm Selection" at bounding box center [788, 645] width 121 height 23
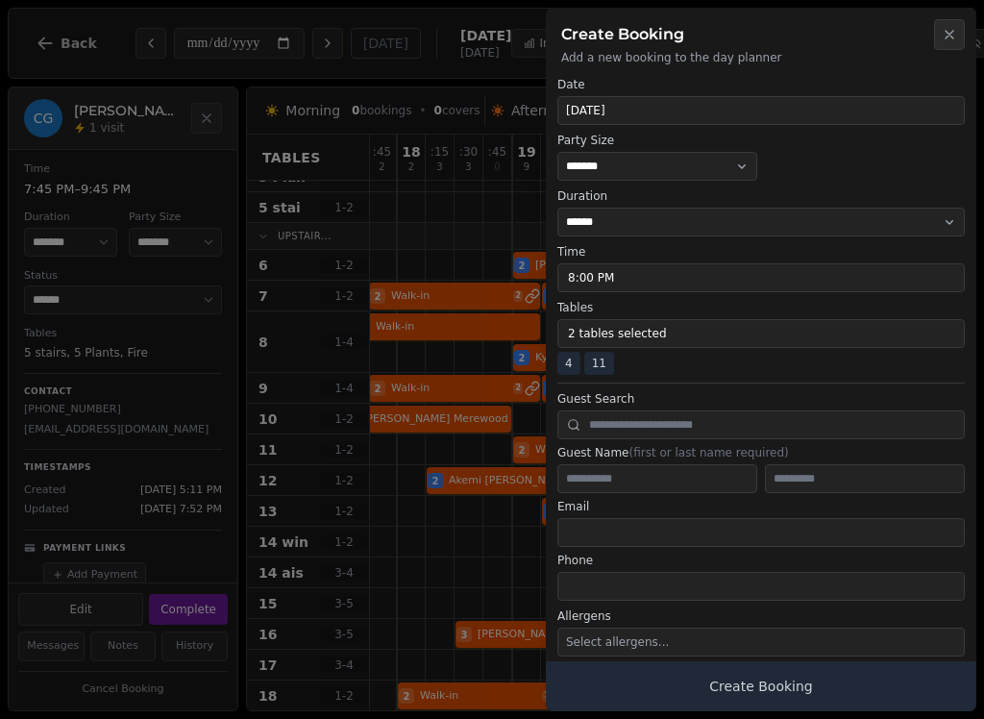
click at [763, 688] on button "Create Booking" at bounding box center [761, 686] width 431 height 50
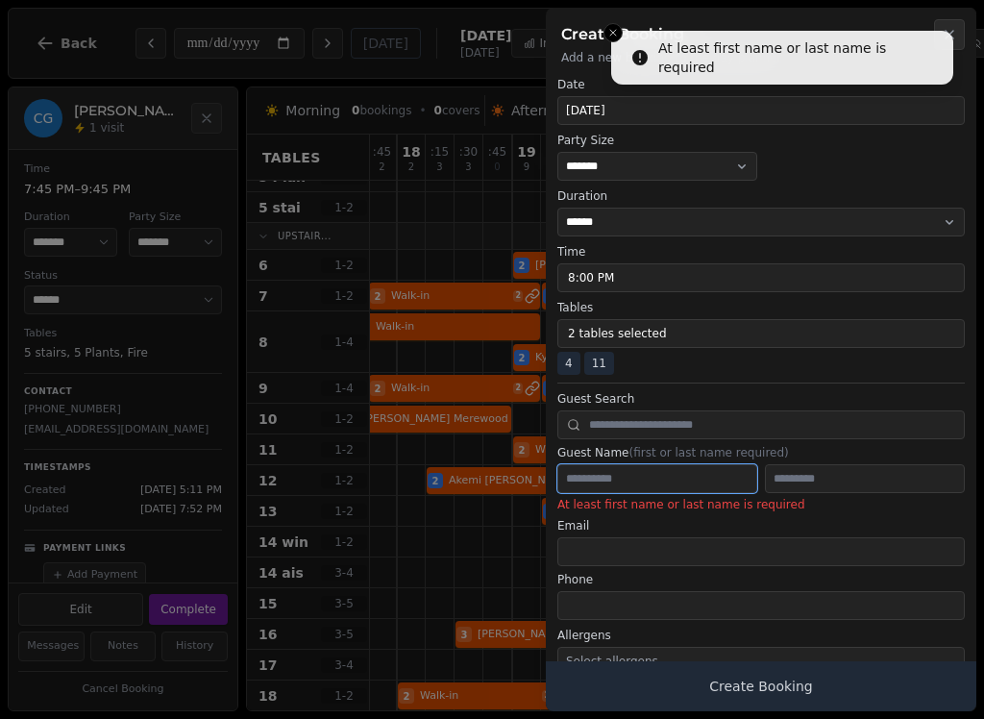
click at [717, 476] on input "text" at bounding box center [657, 478] width 200 height 29
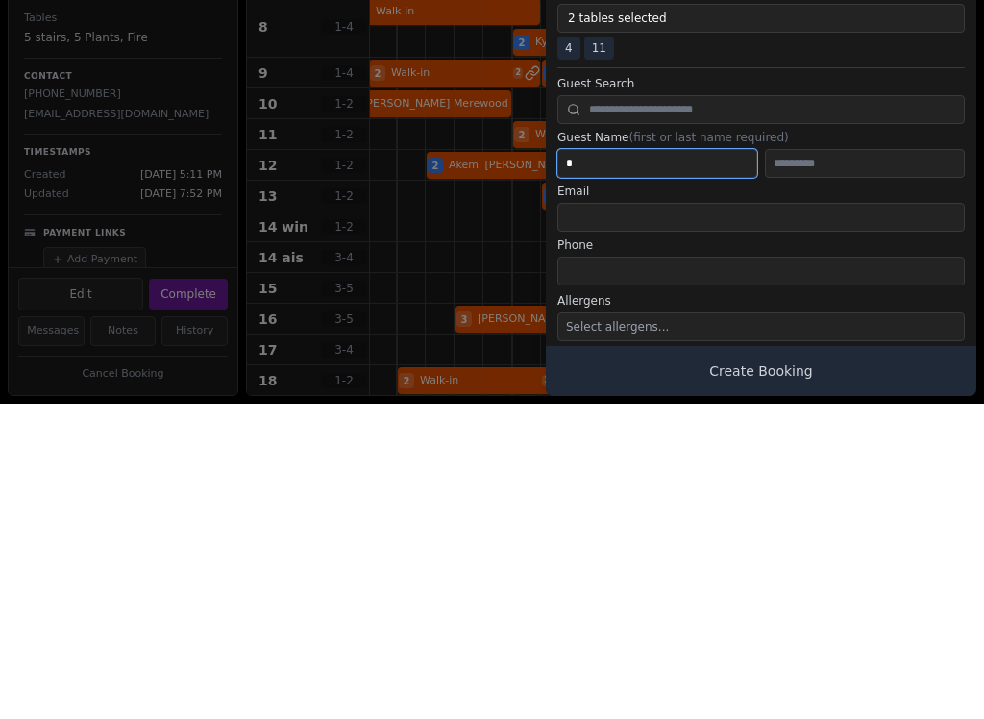
type input "*"
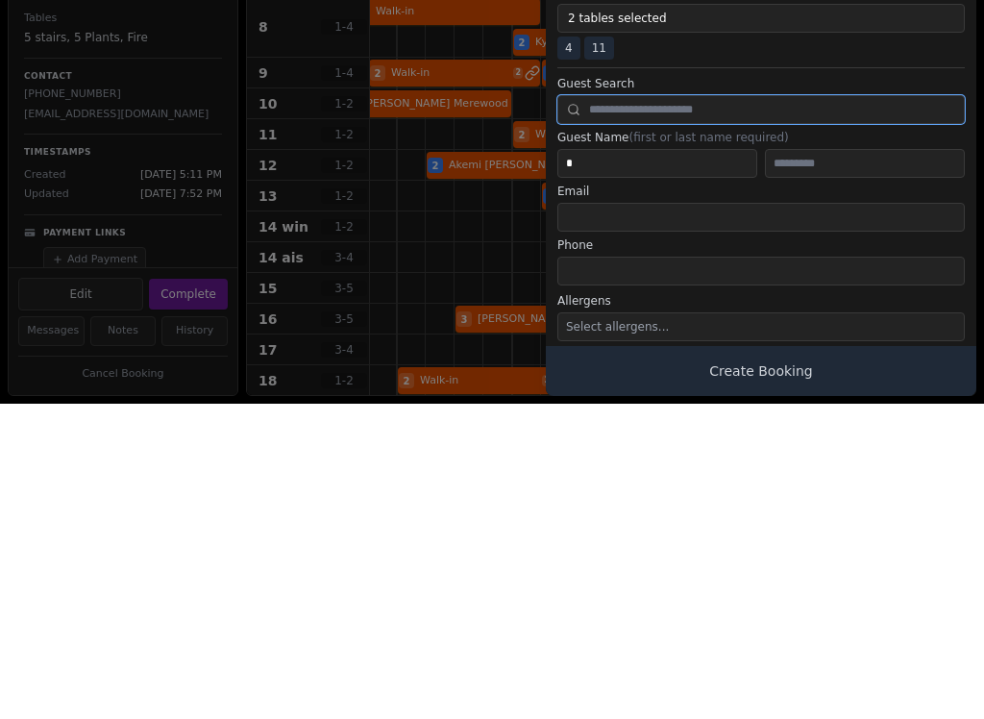
click at [725, 410] on input "text" at bounding box center [760, 424] width 407 height 29
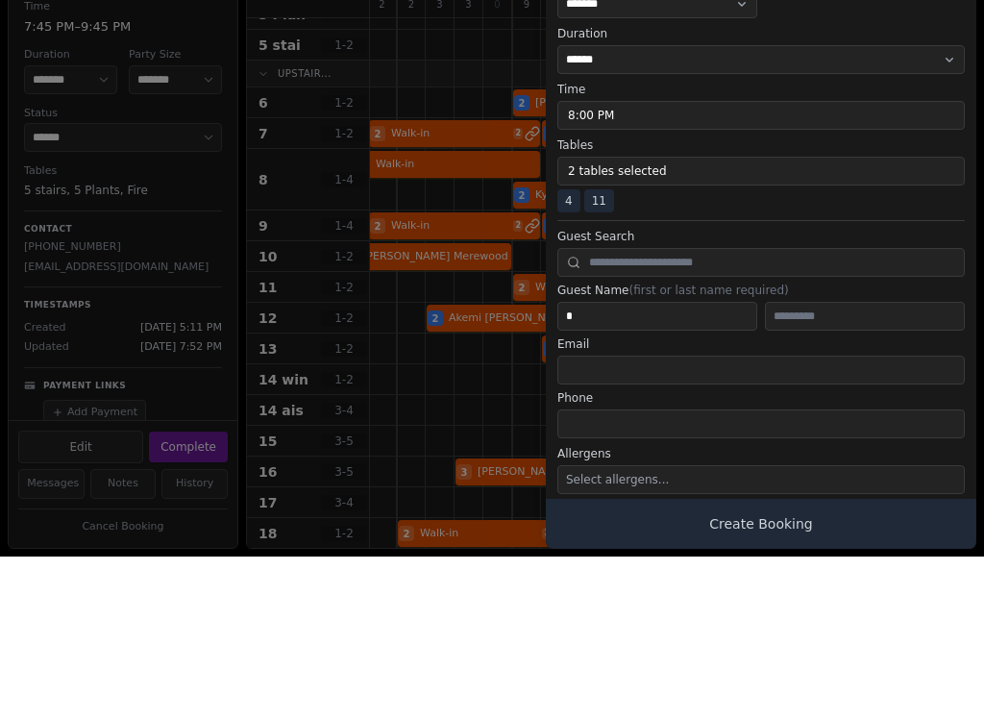
click at [662, 263] on button "8:00 PM" at bounding box center [760, 277] width 407 height 29
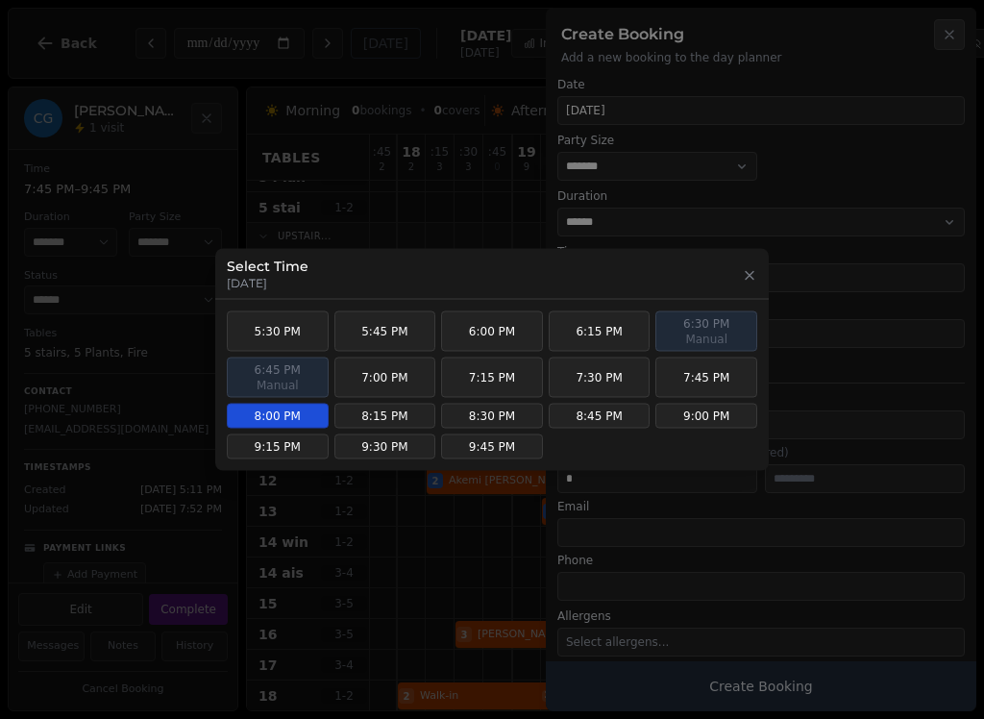
click at [694, 415] on button "9:00 PM" at bounding box center [706, 416] width 102 height 25
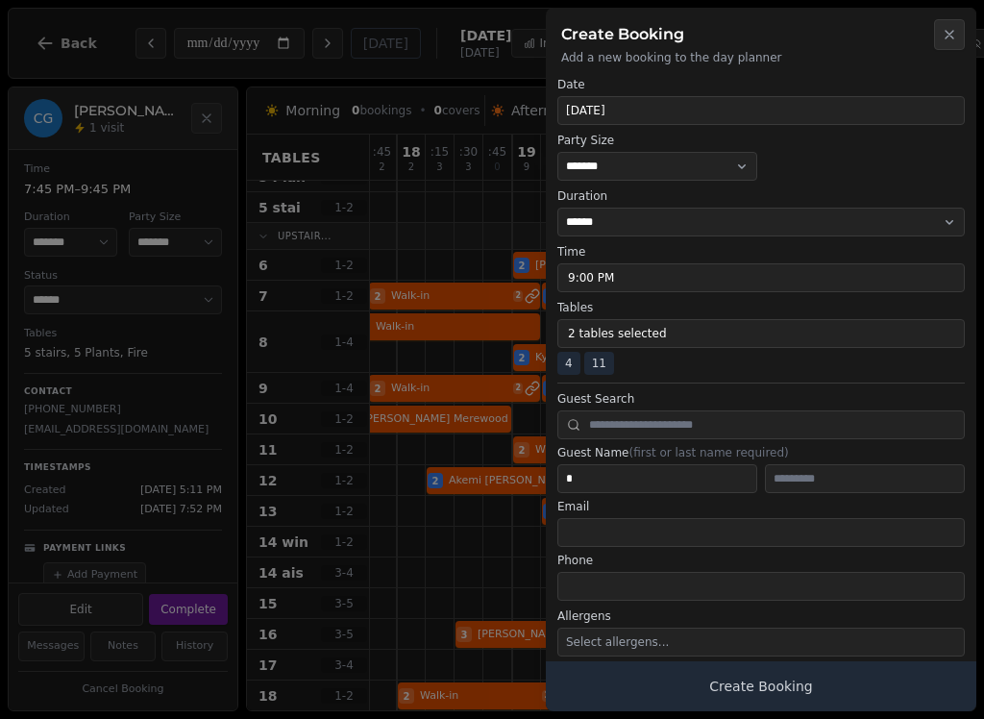
click at [871, 685] on button "Create Booking" at bounding box center [761, 686] width 431 height 50
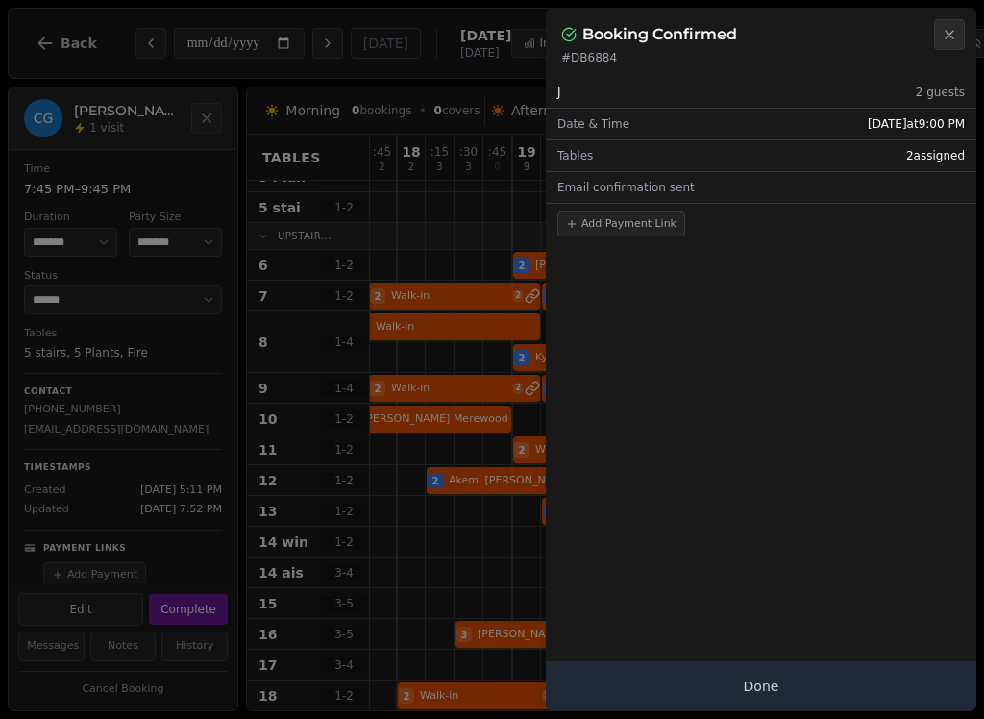
click at [863, 686] on button "Done" at bounding box center [761, 686] width 431 height 50
